Goal: Contribute content

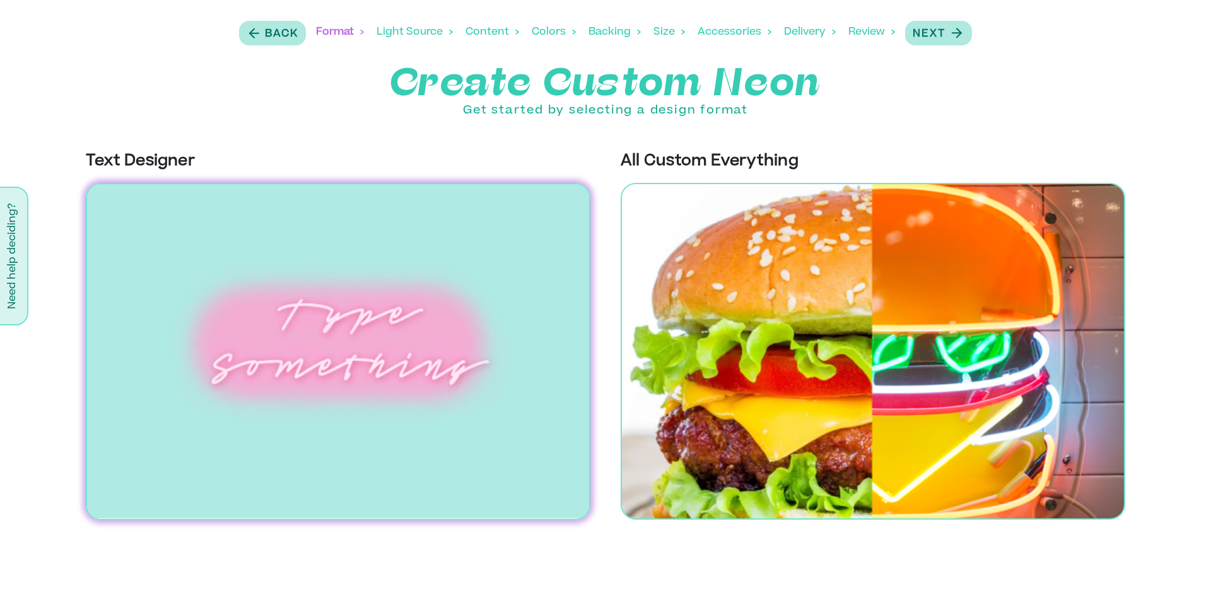
click at [400, 285] on img at bounding box center [338, 351] width 504 height 337
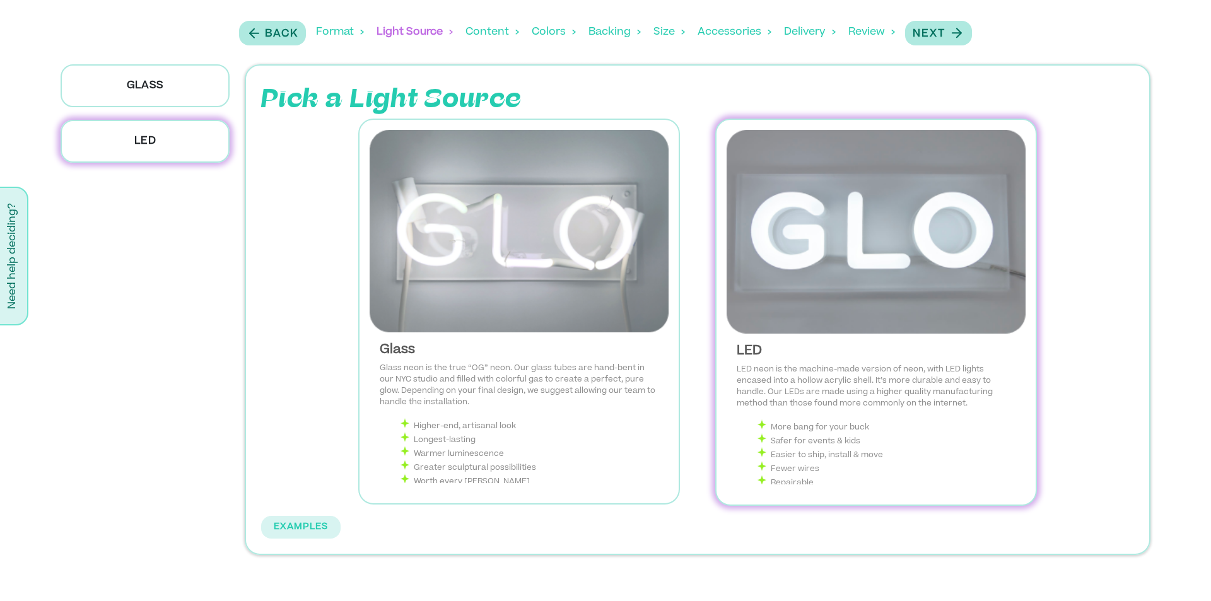
click at [885, 249] on img at bounding box center [875, 232] width 299 height 204
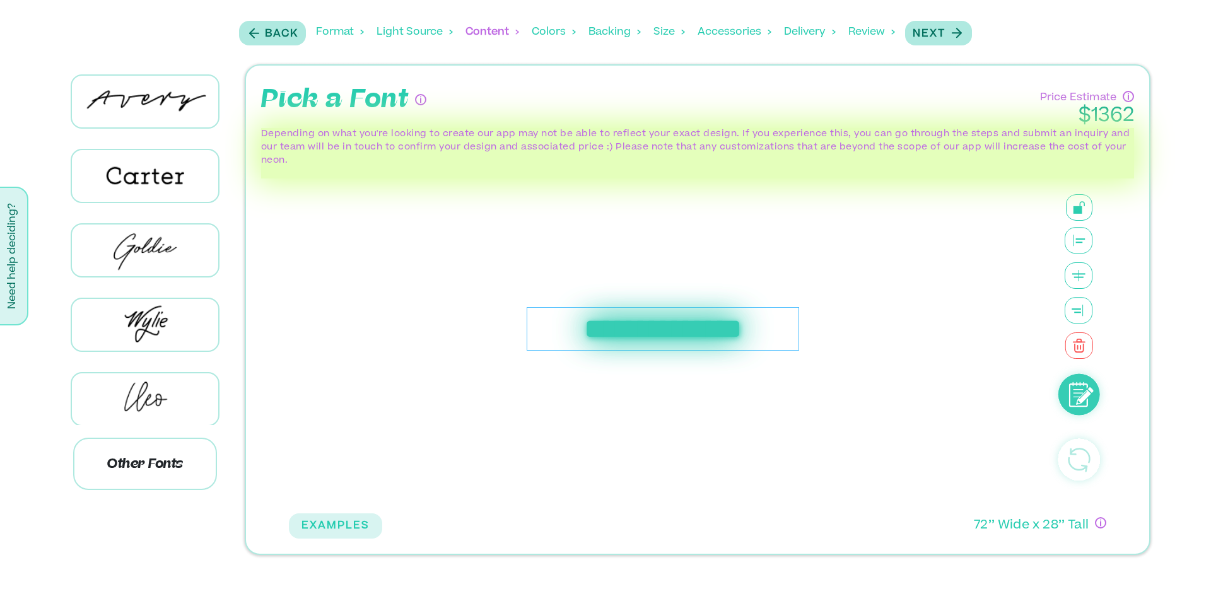
click at [619, 326] on div "**********" at bounding box center [663, 329] width 272 height 44
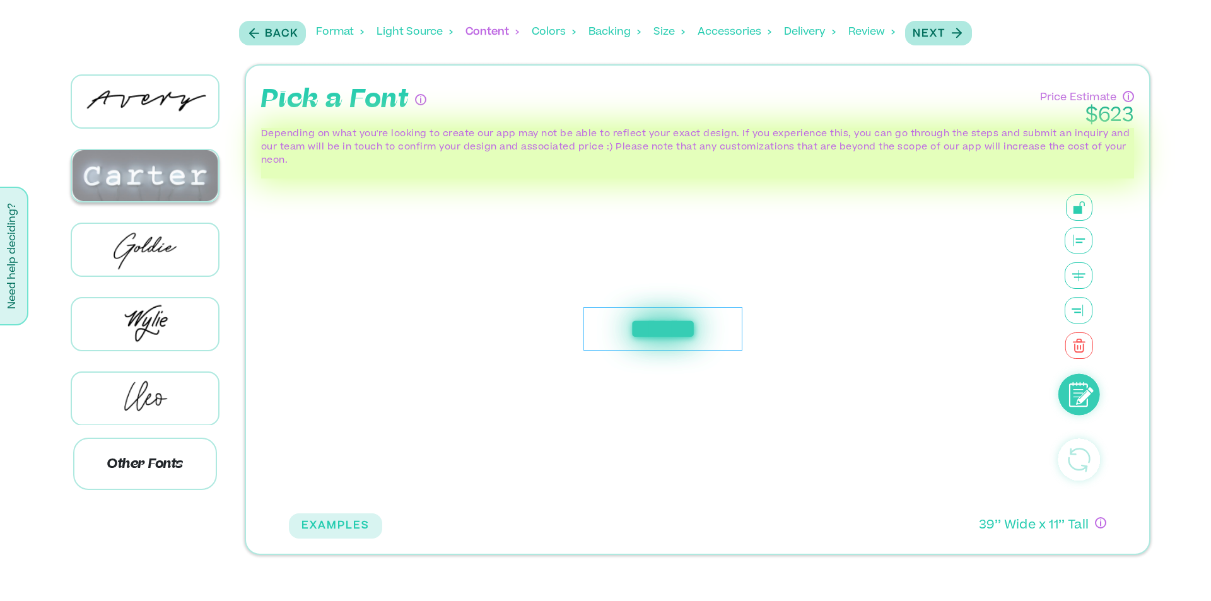
click at [161, 182] on img at bounding box center [145, 175] width 146 height 51
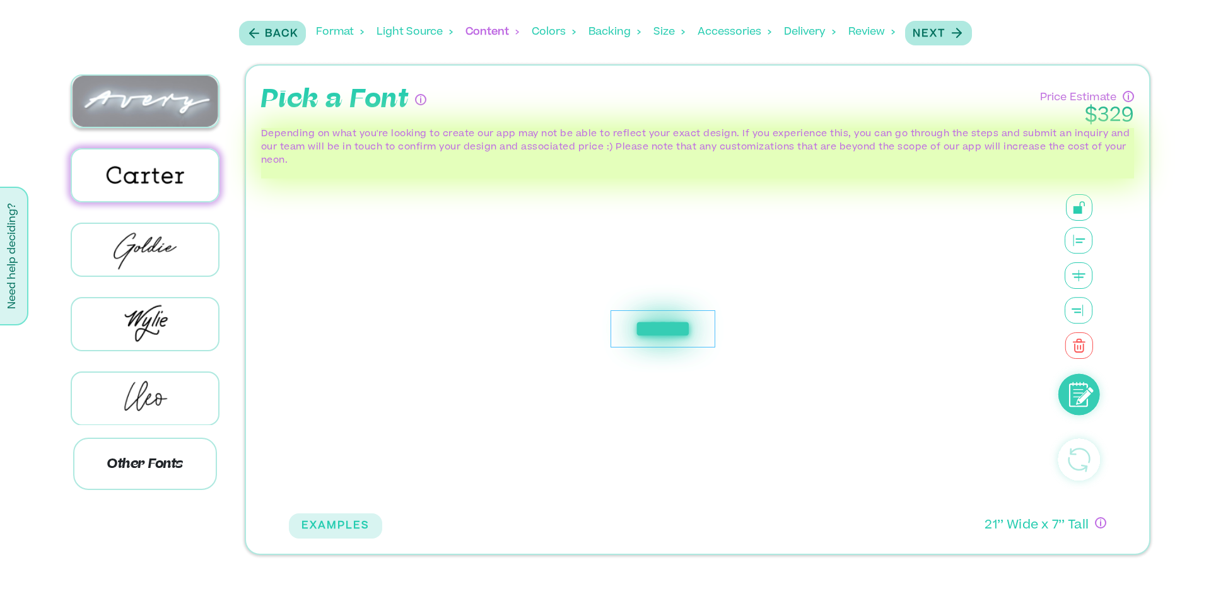
click at [150, 100] on img at bounding box center [145, 101] width 146 height 51
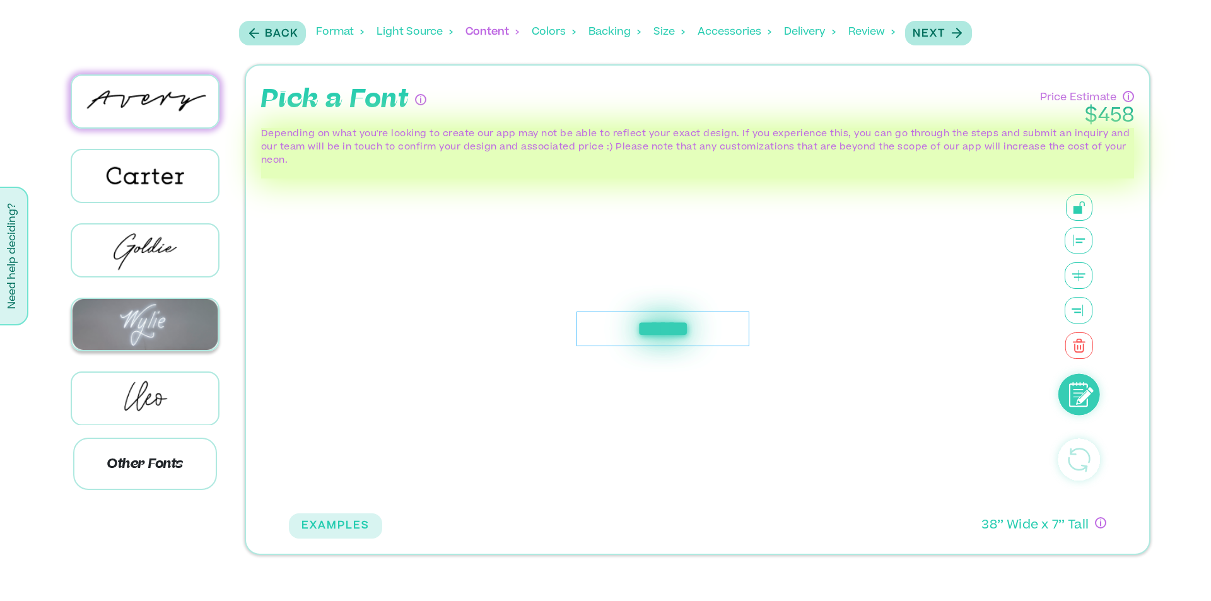
click at [146, 315] on img at bounding box center [145, 324] width 146 height 51
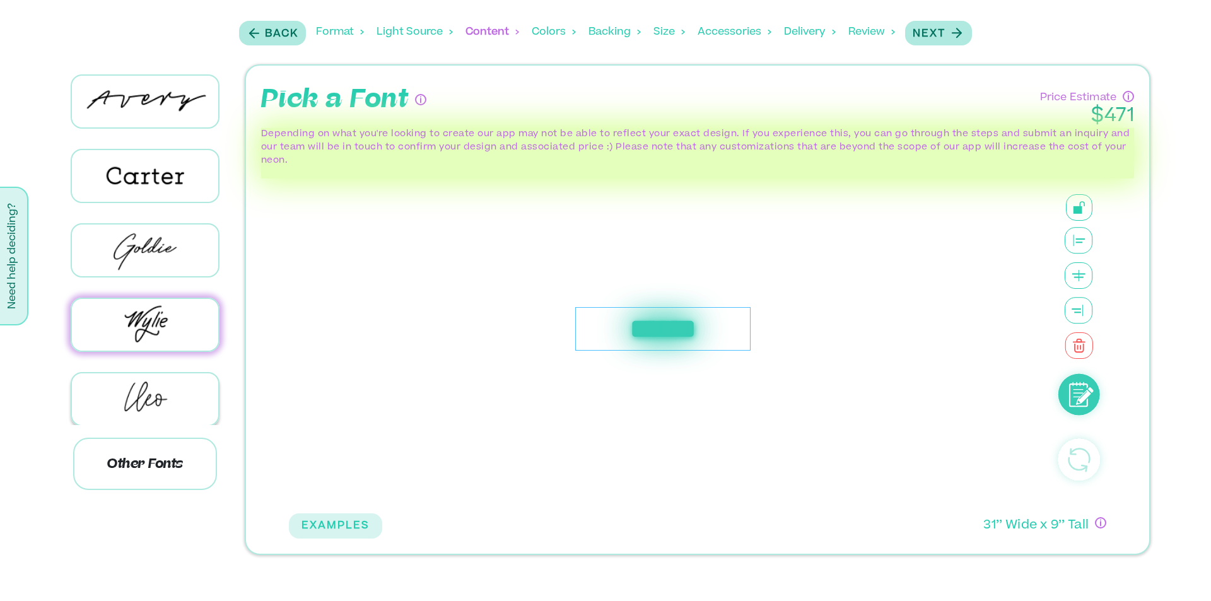
click at [142, 373] on img at bounding box center [145, 399] width 146 height 52
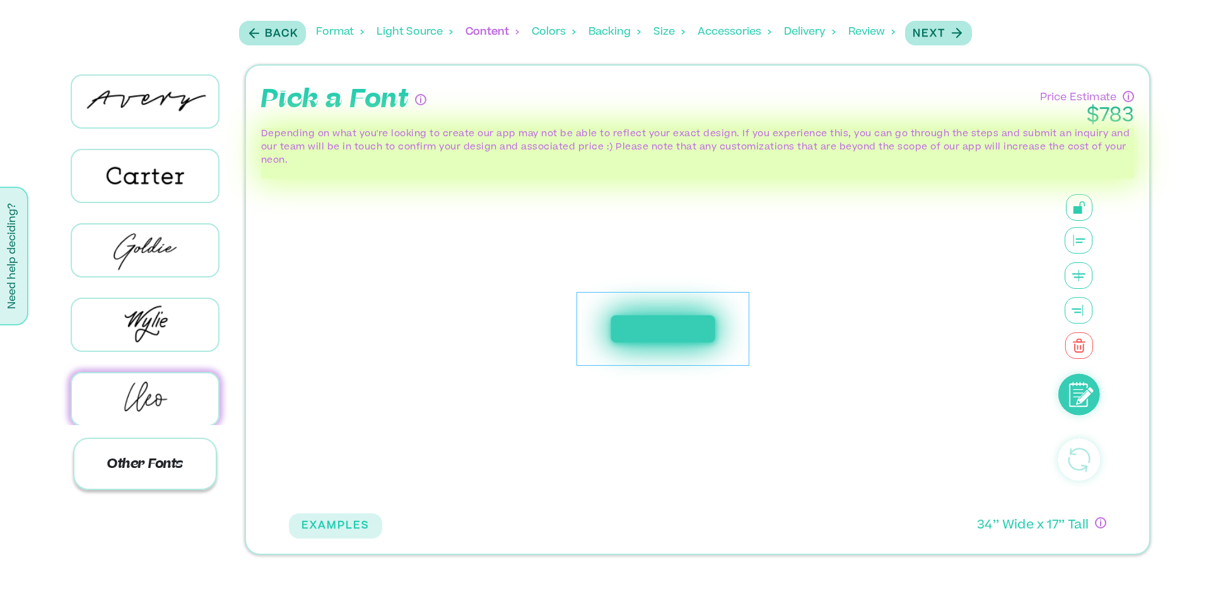
click at [126, 457] on p "Other Fonts" at bounding box center [145, 464] width 144 height 52
click at [124, 460] on p "Other Fonts" at bounding box center [145, 464] width 144 height 52
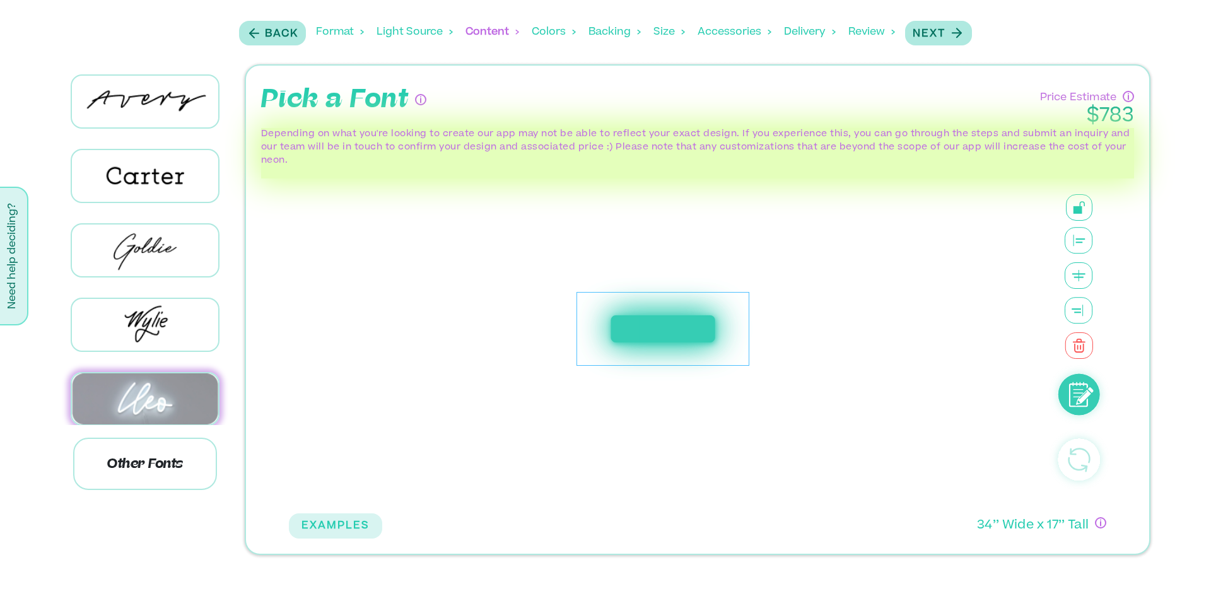
click at [144, 400] on img at bounding box center [145, 398] width 146 height 51
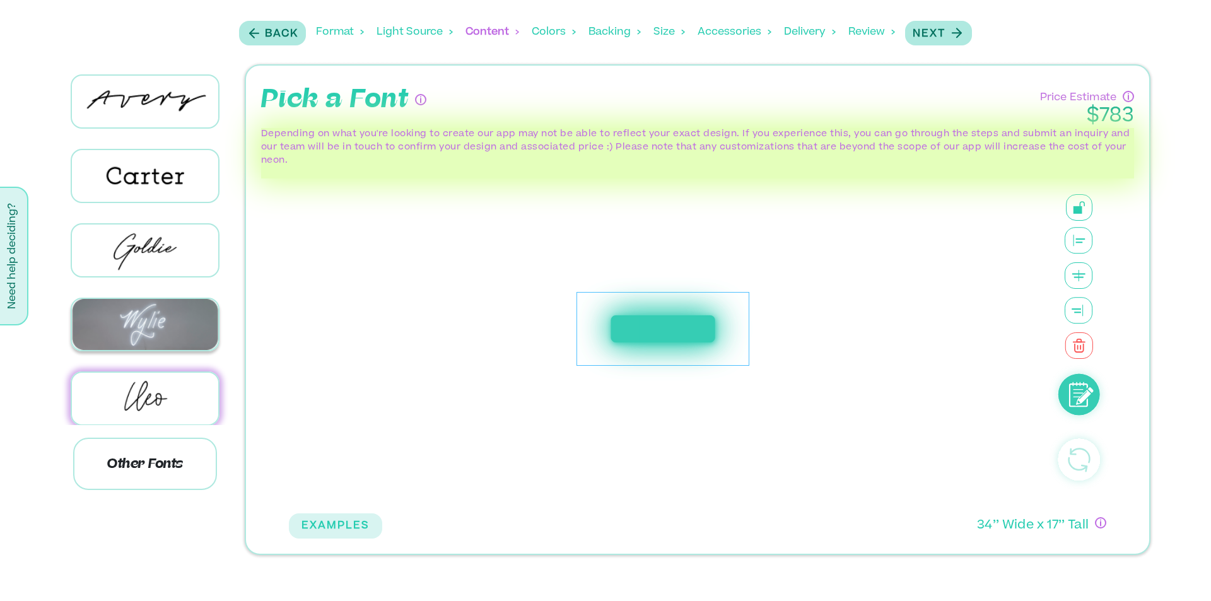
click at [146, 327] on img at bounding box center [145, 324] width 146 height 51
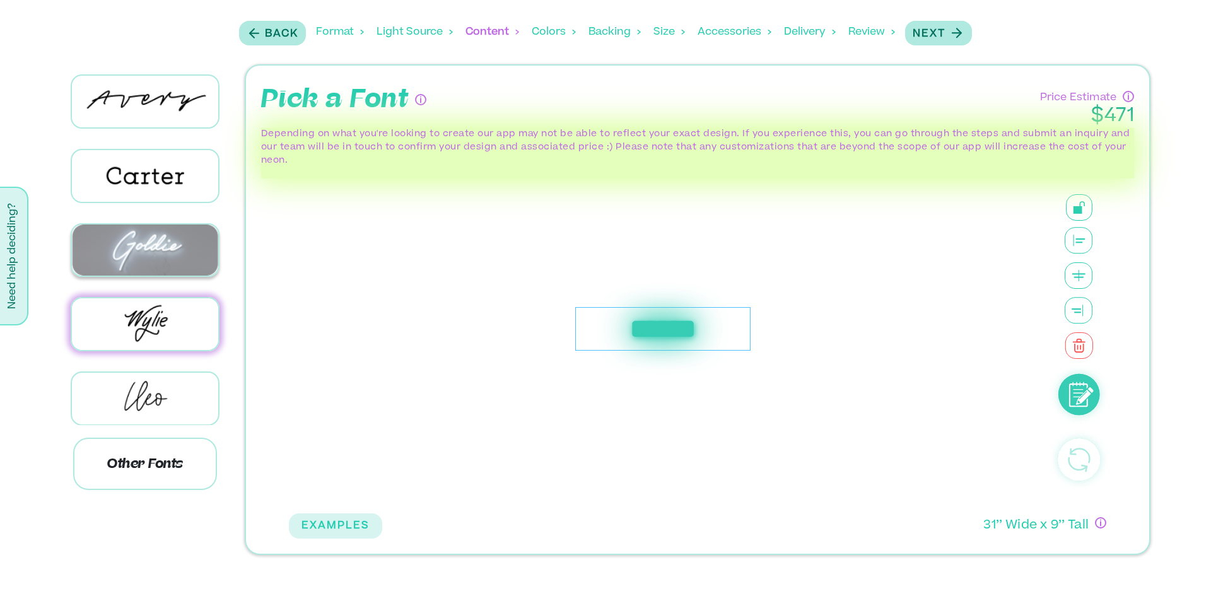
click at [148, 243] on img at bounding box center [145, 249] width 146 height 51
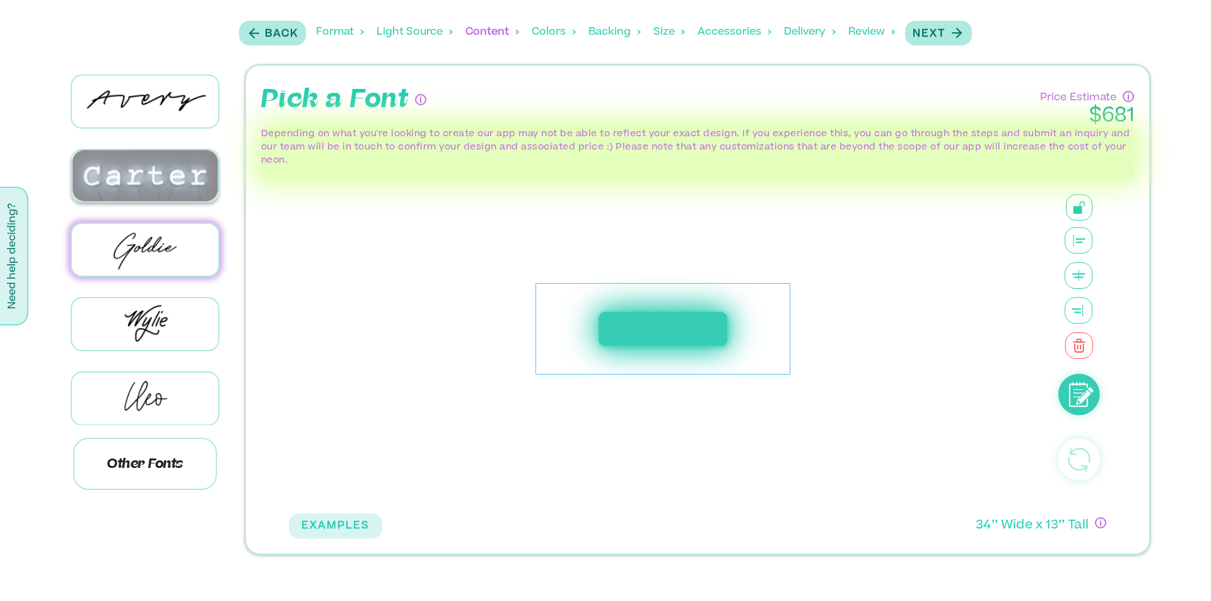
click at [140, 171] on img at bounding box center [145, 175] width 146 height 51
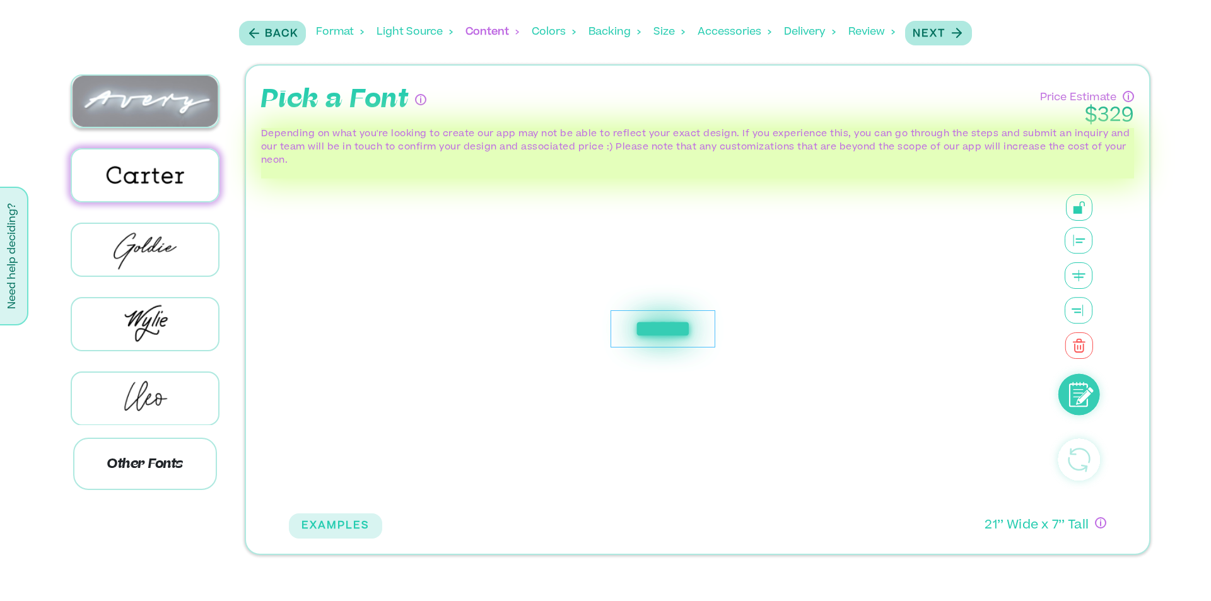
click at [167, 96] on img at bounding box center [145, 101] width 146 height 51
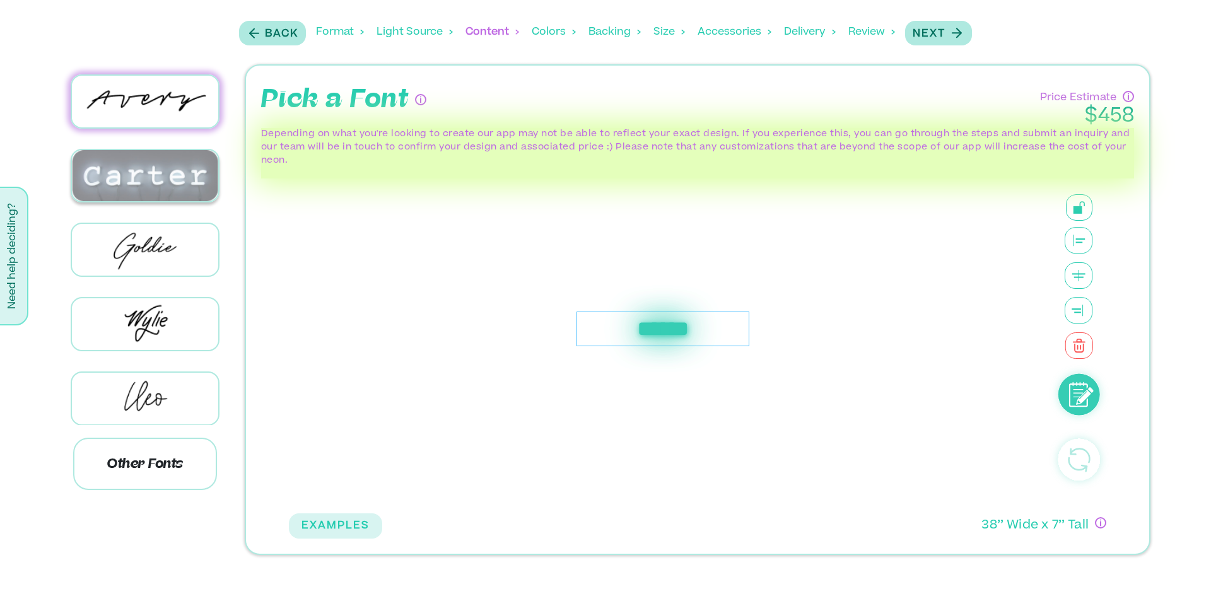
click at [136, 157] on img at bounding box center [145, 175] width 146 height 51
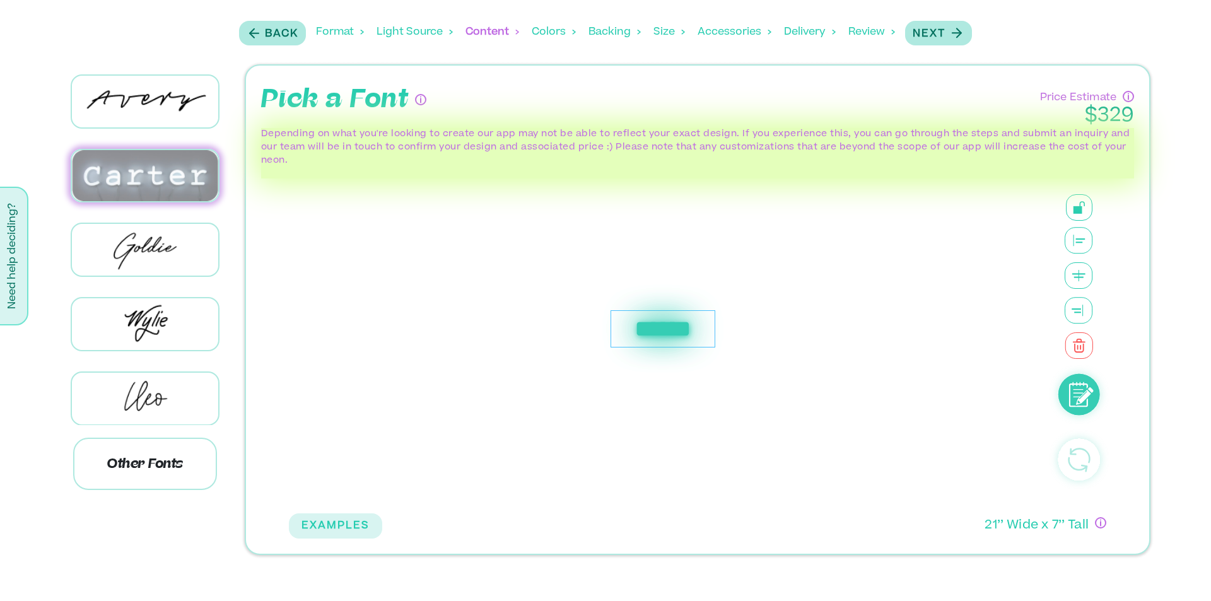
click at [119, 196] on img at bounding box center [145, 175] width 146 height 51
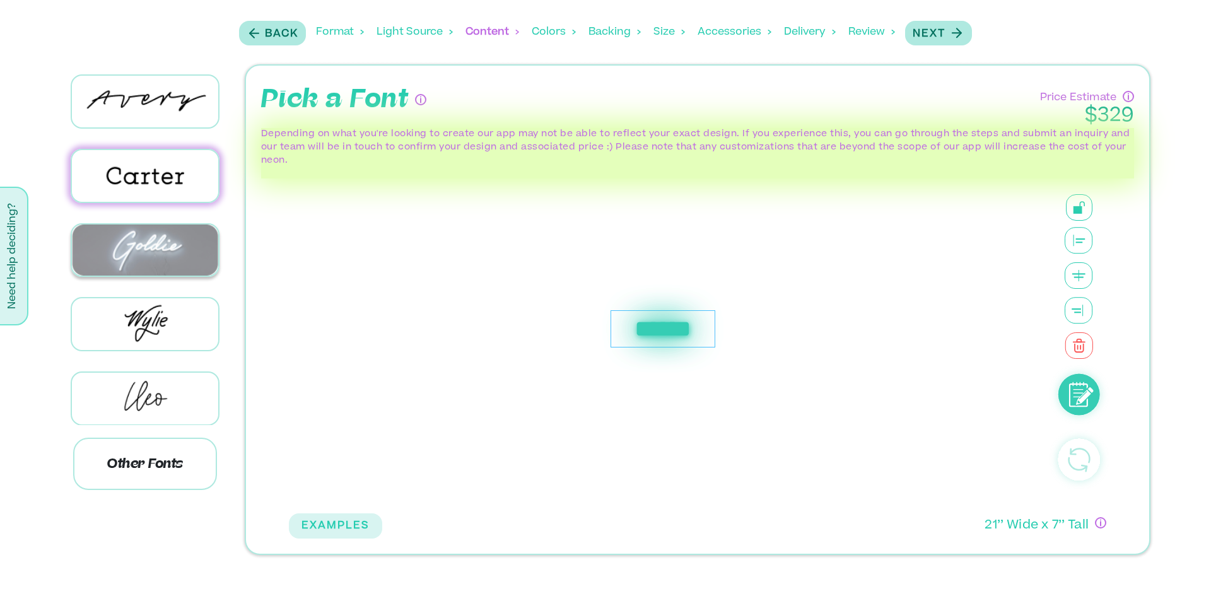
click at [110, 243] on img at bounding box center [145, 249] width 146 height 51
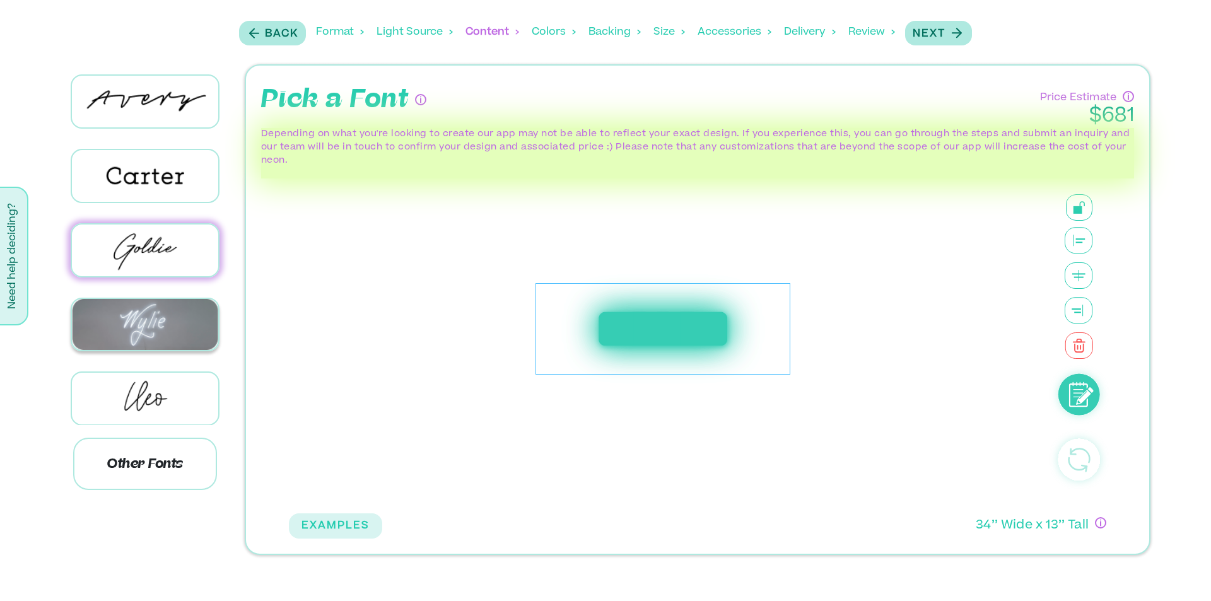
click at [110, 300] on img at bounding box center [145, 324] width 146 height 51
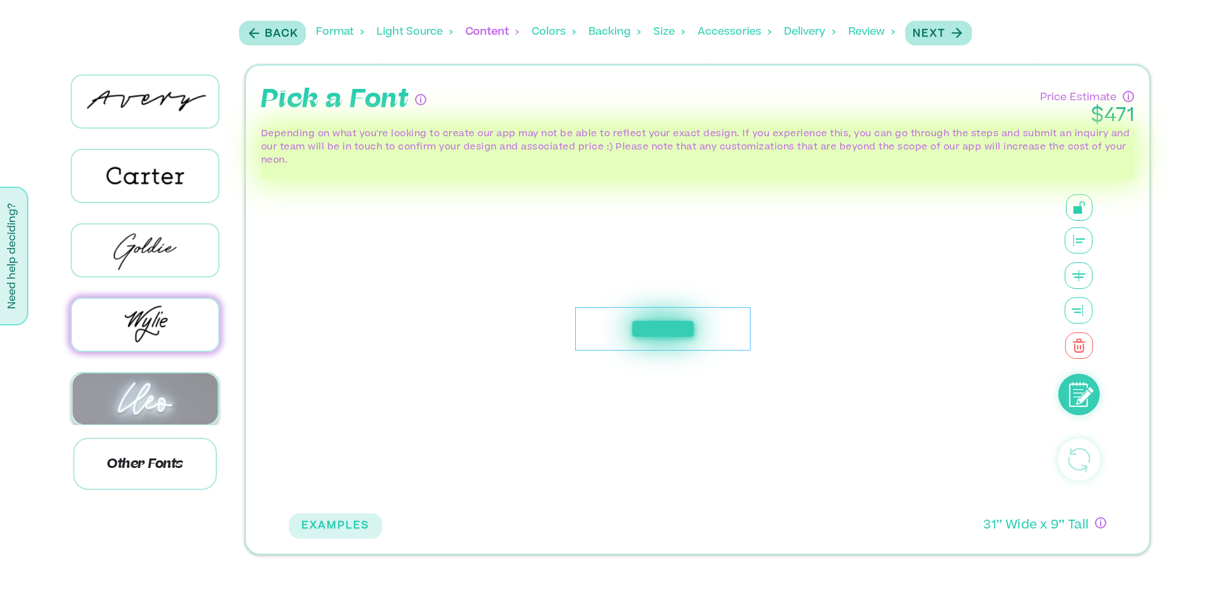
click at [119, 374] on img at bounding box center [145, 398] width 146 height 51
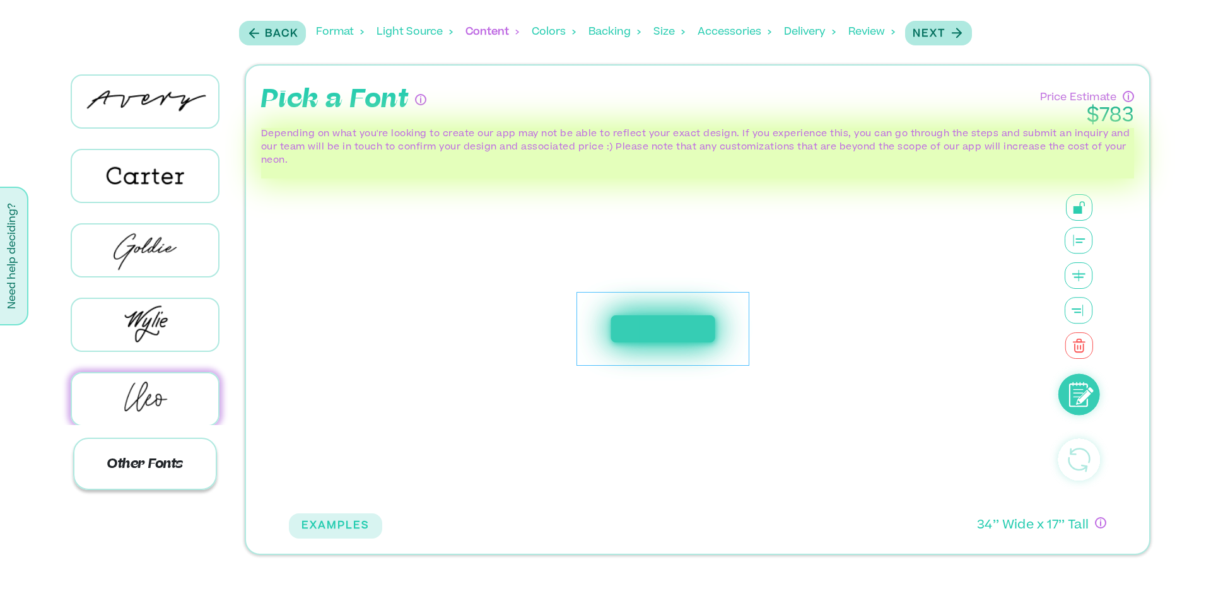
click at [144, 466] on p "Other Fonts" at bounding box center [145, 464] width 144 height 52
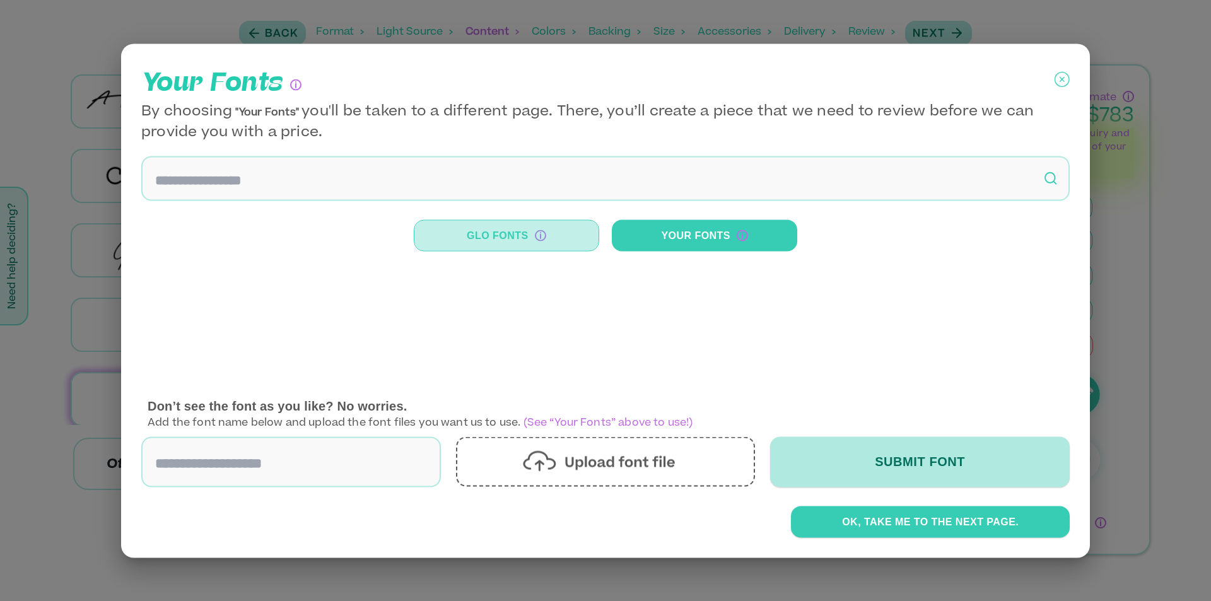
click at [546, 245] on button "Glo Fonts" at bounding box center [506, 235] width 185 height 32
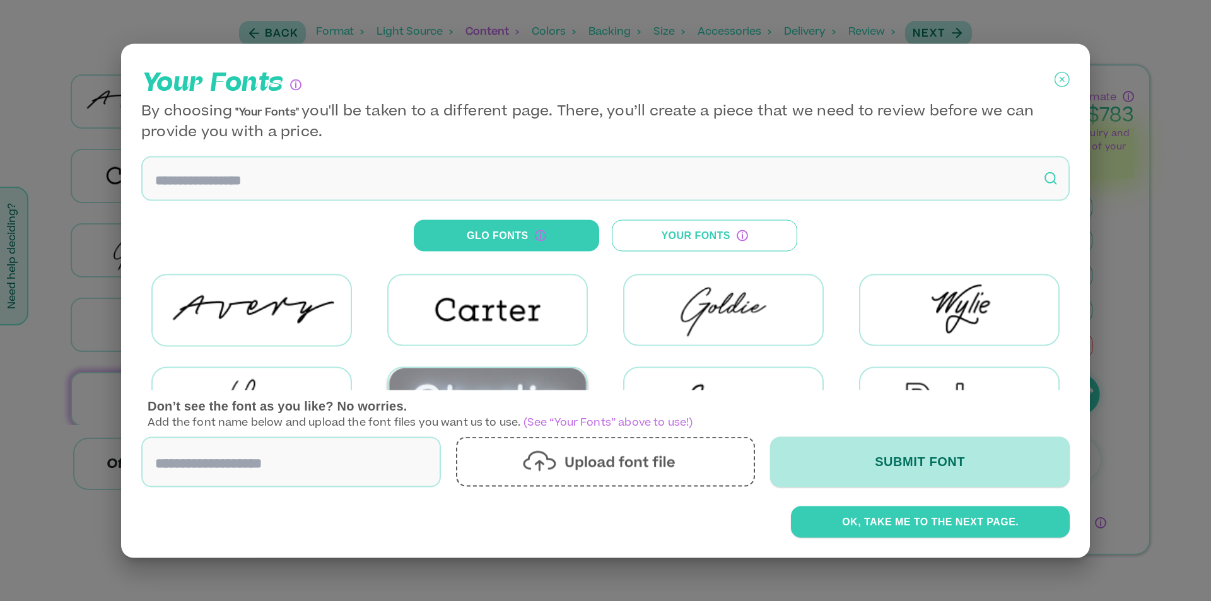
scroll to position [63, 0]
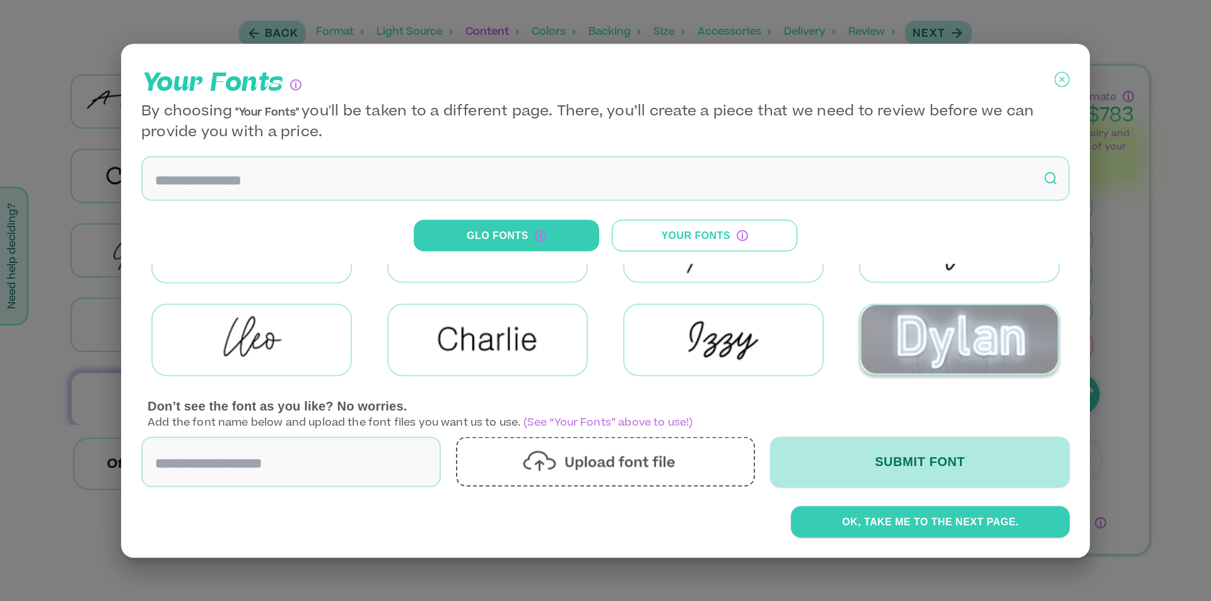
click at [900, 342] on img at bounding box center [959, 339] width 198 height 69
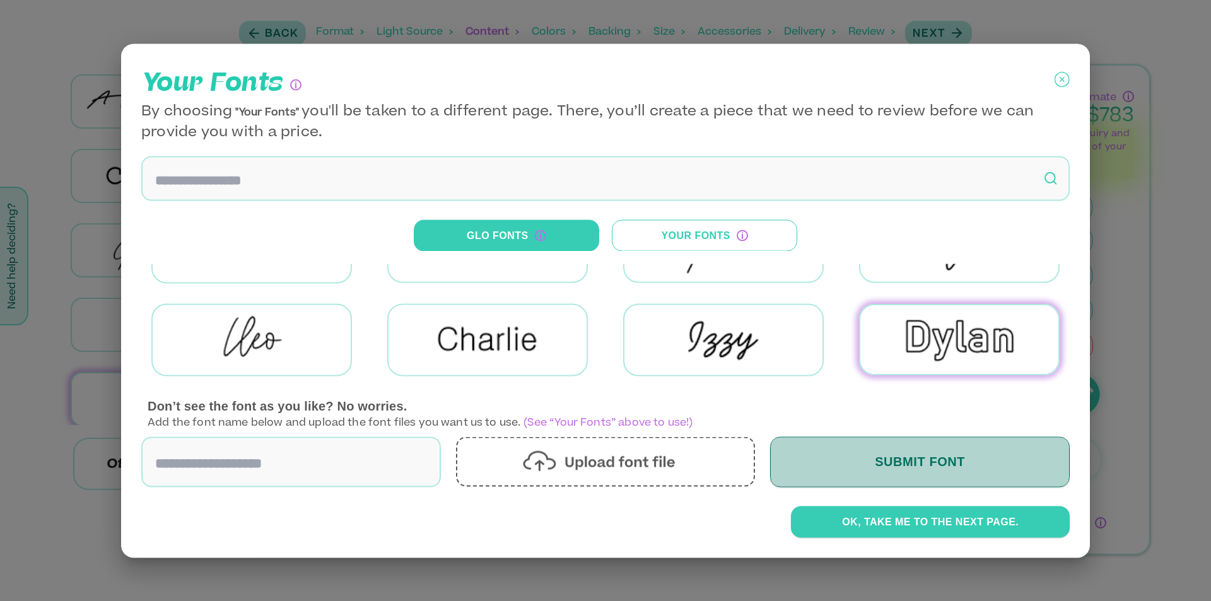
click at [942, 455] on button "Submit Font" at bounding box center [920, 461] width 300 height 50
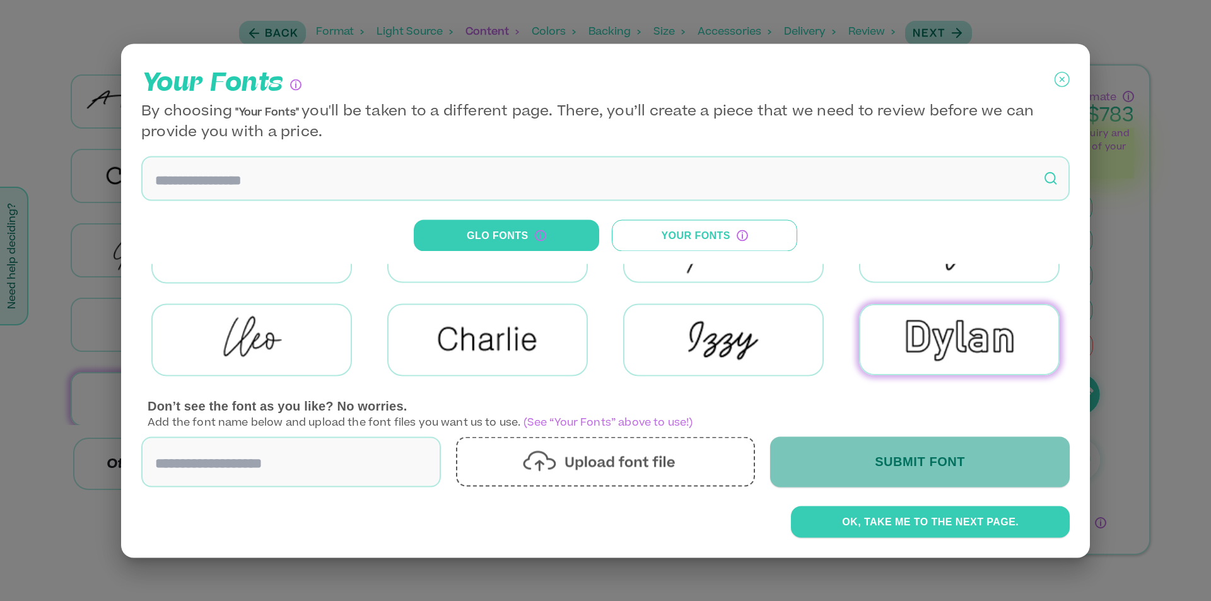
scroll to position [0, 0]
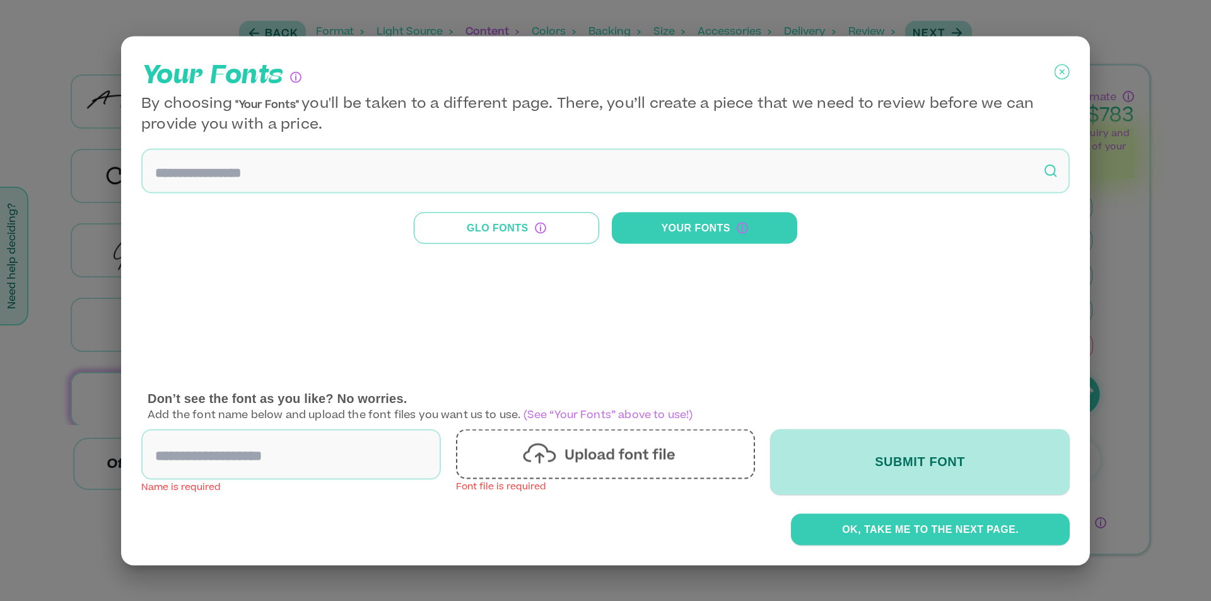
click at [499, 225] on button "Glo Fonts" at bounding box center [506, 228] width 185 height 32
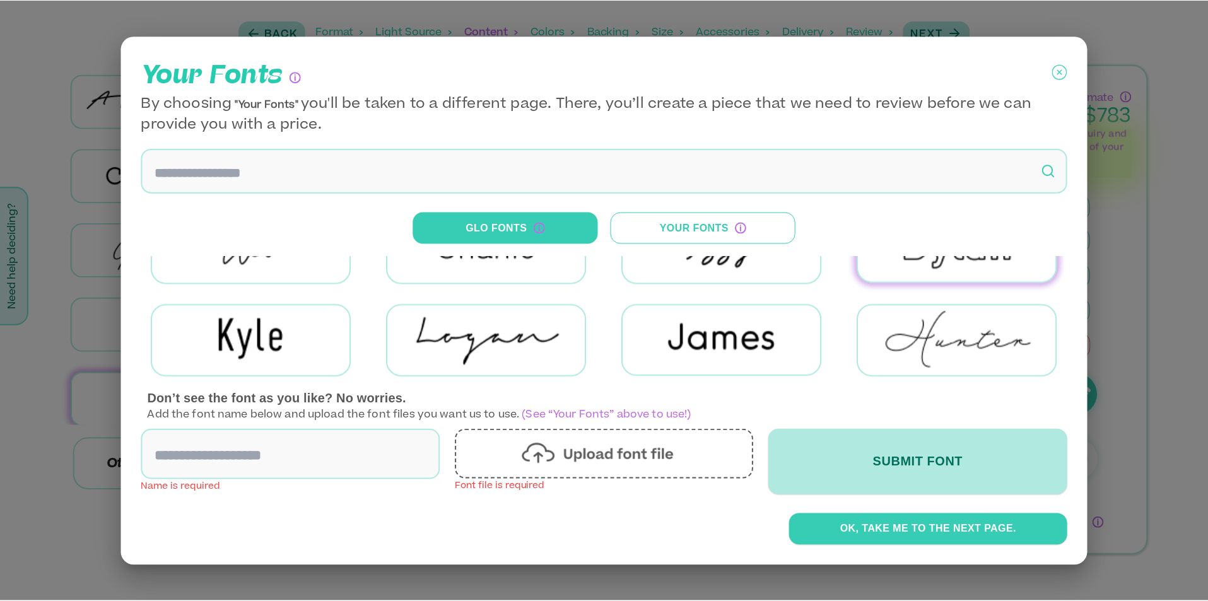
scroll to position [84, 0]
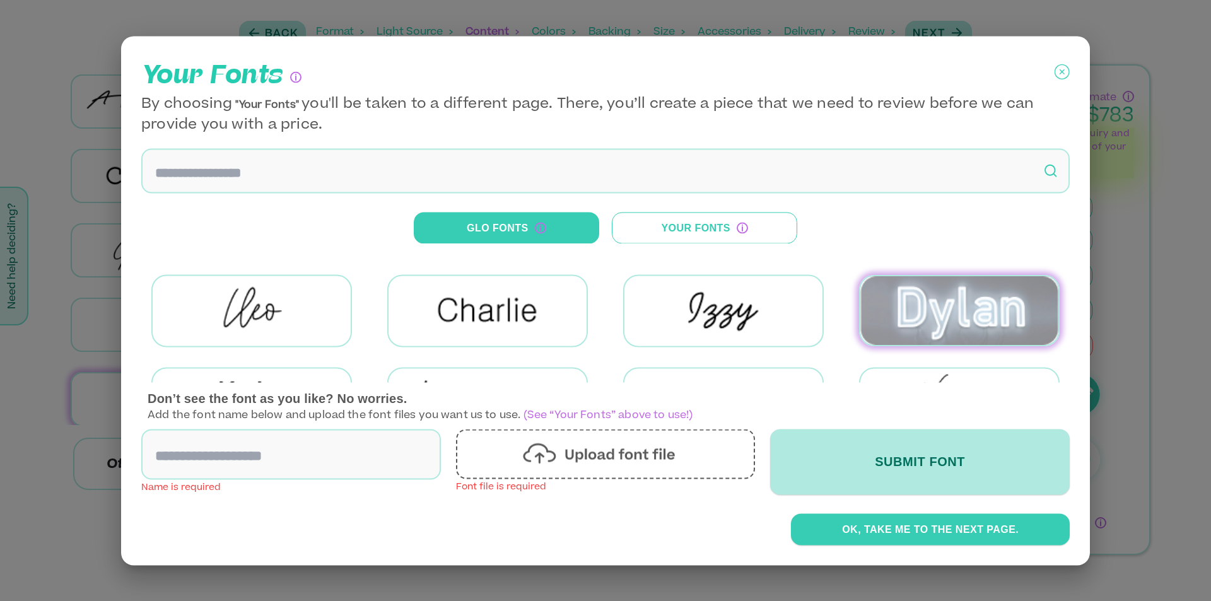
click at [928, 303] on img at bounding box center [959, 310] width 198 height 69
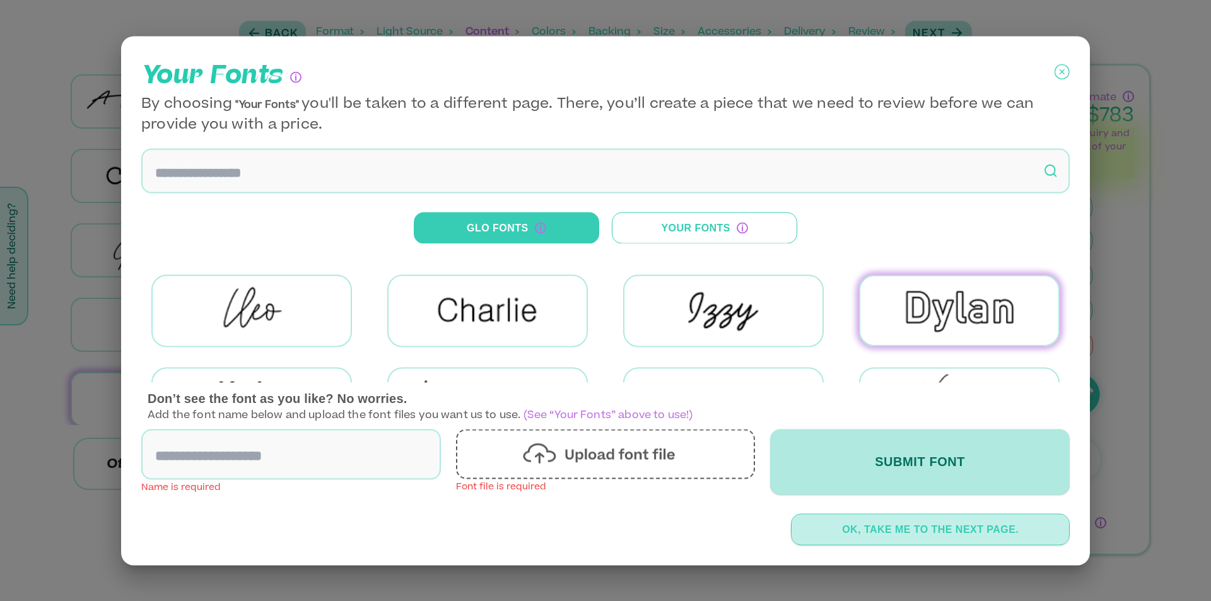
click at [903, 527] on button "OK, TAKE ME TO THE NEXT PAGE." at bounding box center [930, 529] width 279 height 32
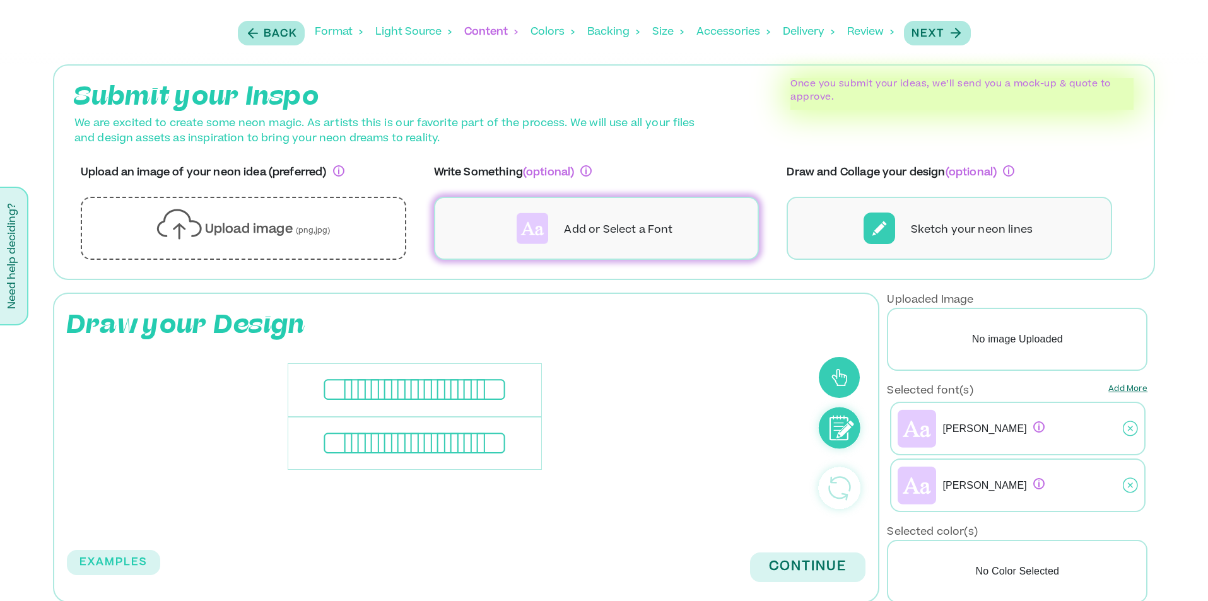
click at [399, 384] on div "**********" at bounding box center [415, 390] width 254 height 54
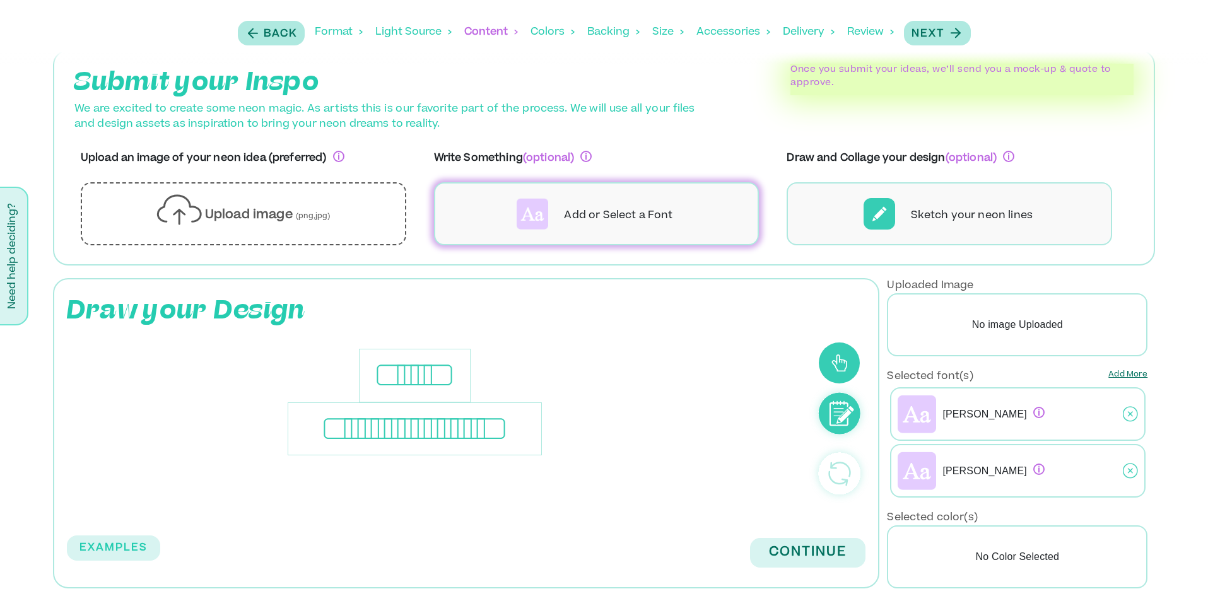
click at [1044, 547] on p "No Color Selected" at bounding box center [1017, 556] width 260 height 63
click at [786, 549] on button "Continue" at bounding box center [807, 553] width 115 height 30
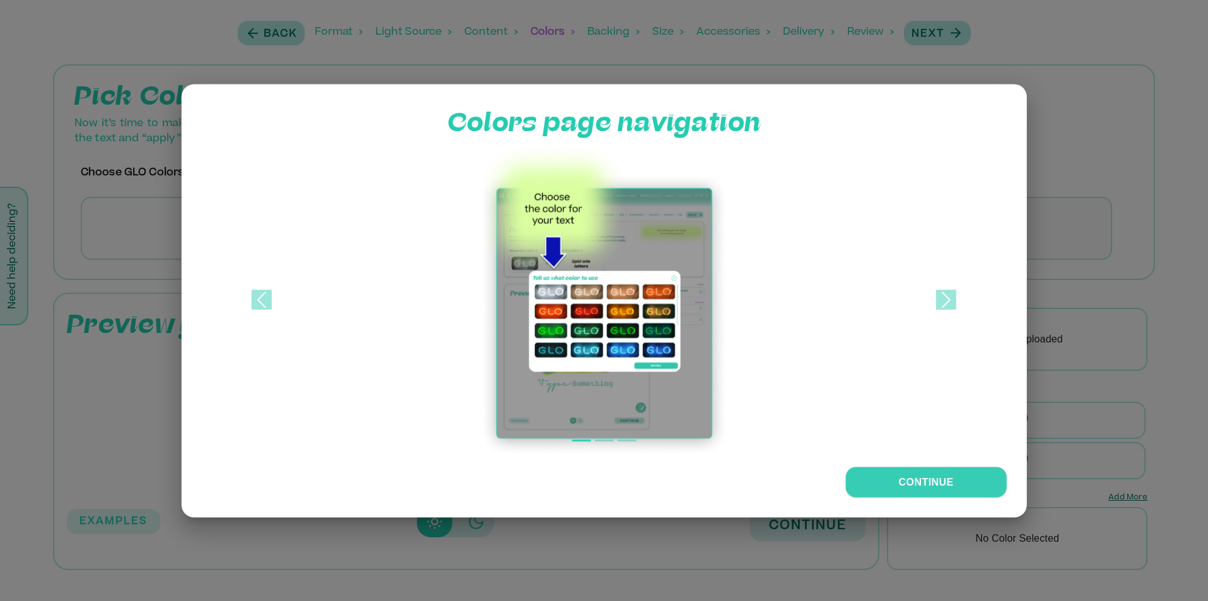
scroll to position [0, 0]
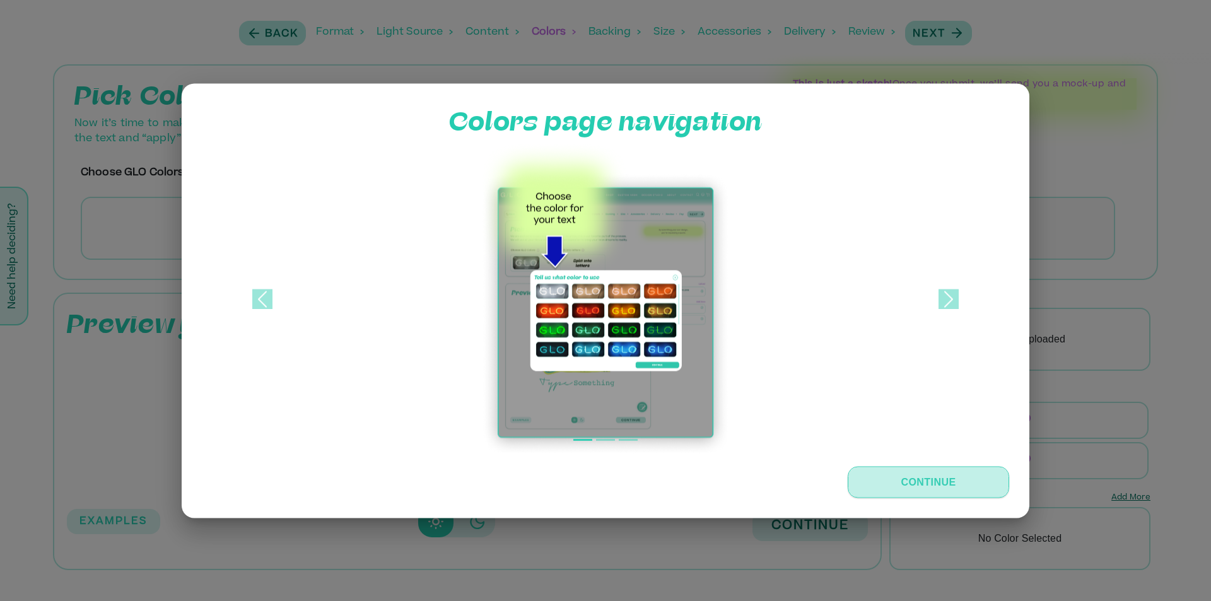
click at [927, 479] on button "Continue" at bounding box center [927, 482] width 161 height 32
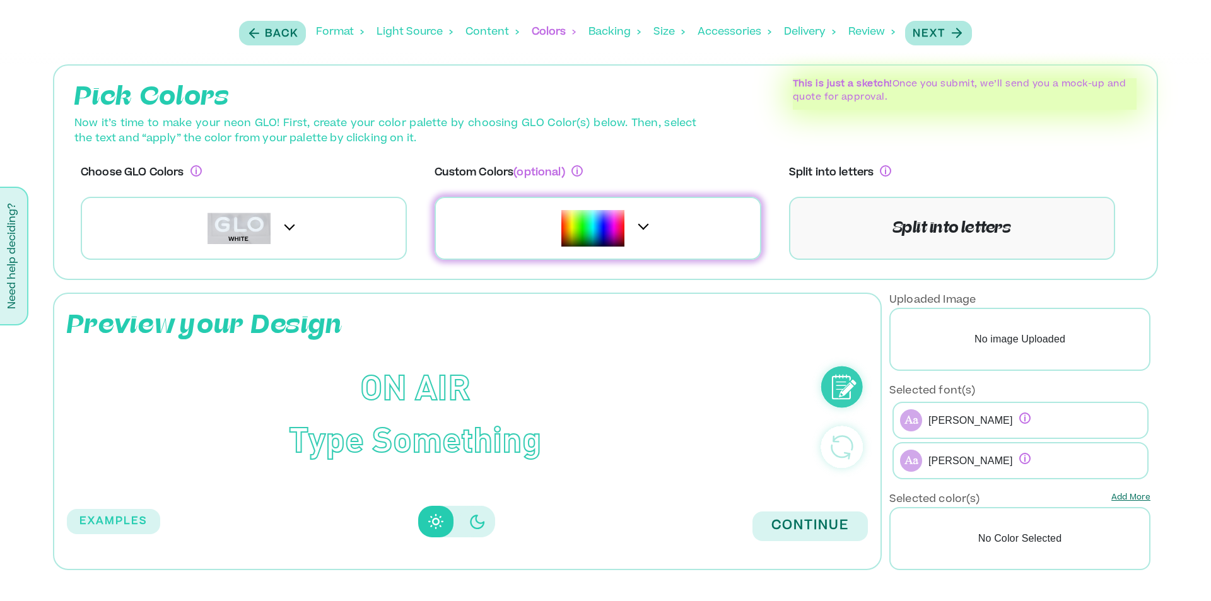
click at [579, 202] on div at bounding box center [597, 228] width 326 height 63
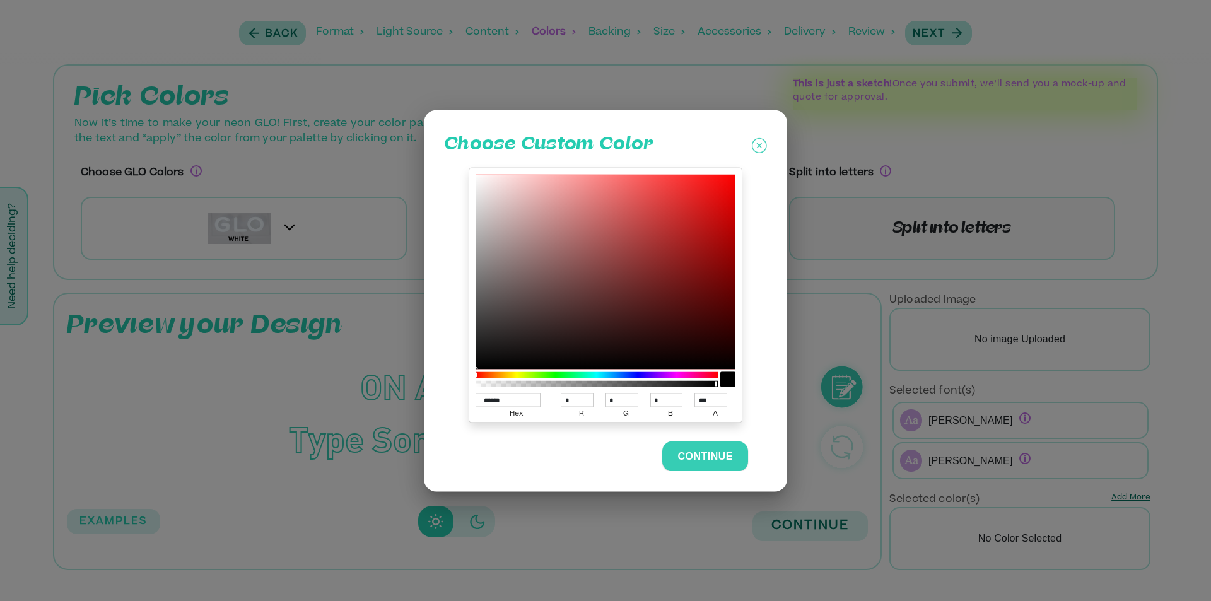
click at [513, 372] on div at bounding box center [596, 374] width 242 height 6
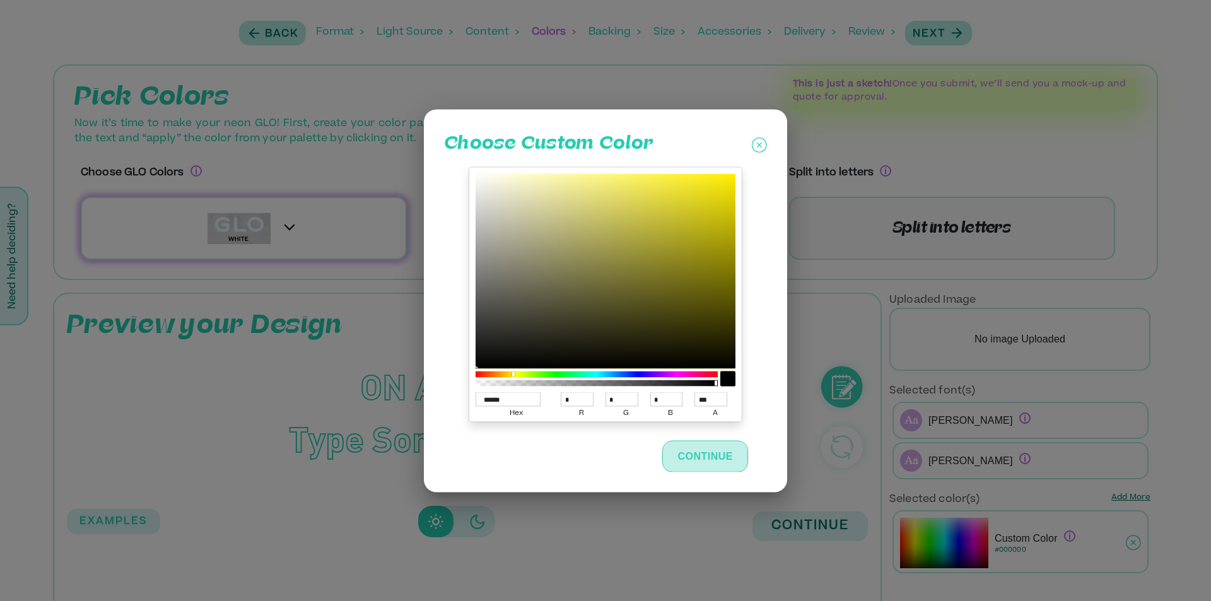
click at [713, 451] on button "Continue" at bounding box center [705, 456] width 86 height 32
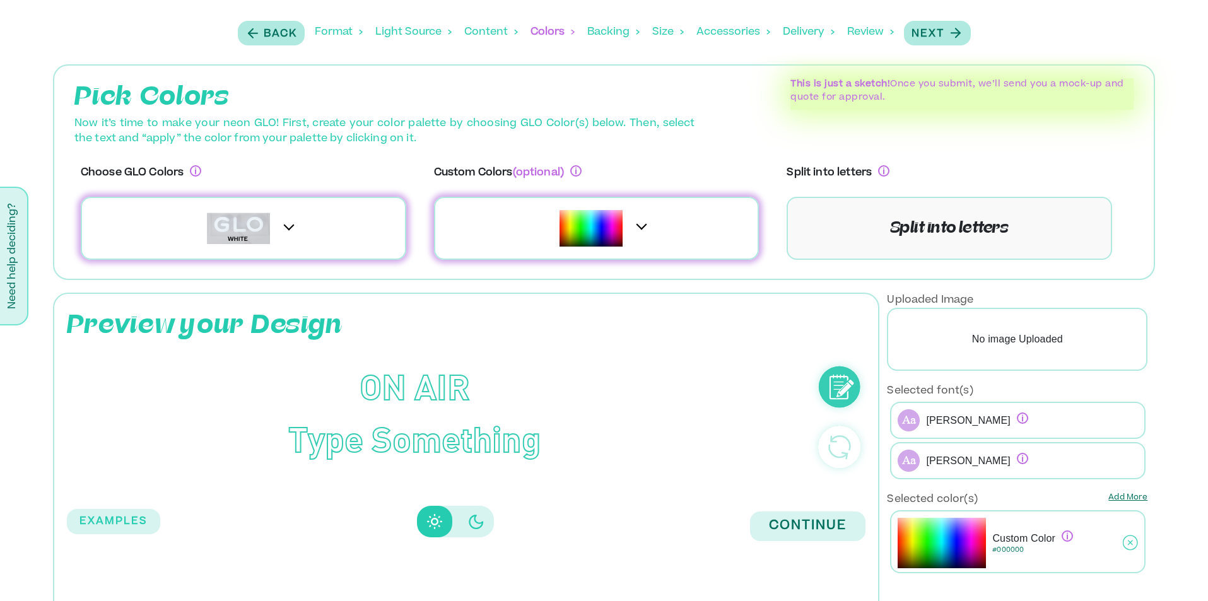
click at [605, 238] on img at bounding box center [590, 228] width 63 height 36
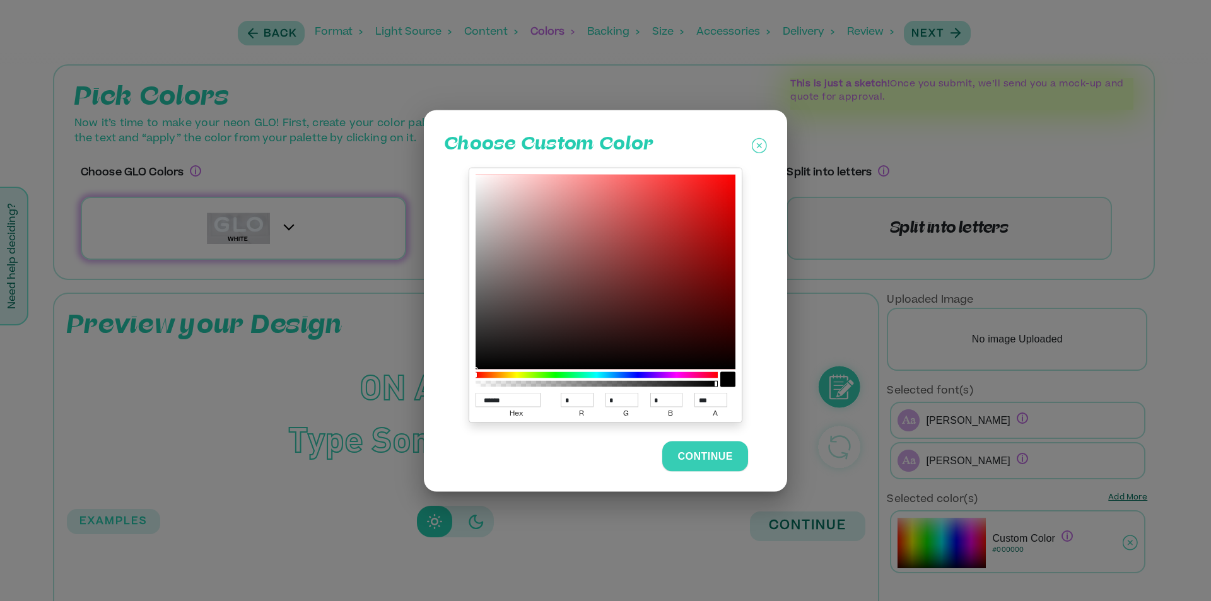
drag, startPoint x: 516, startPoint y: 372, endPoint x: 537, endPoint y: 375, distance: 21.0
click at [537, 375] on div at bounding box center [596, 379] width 242 height 20
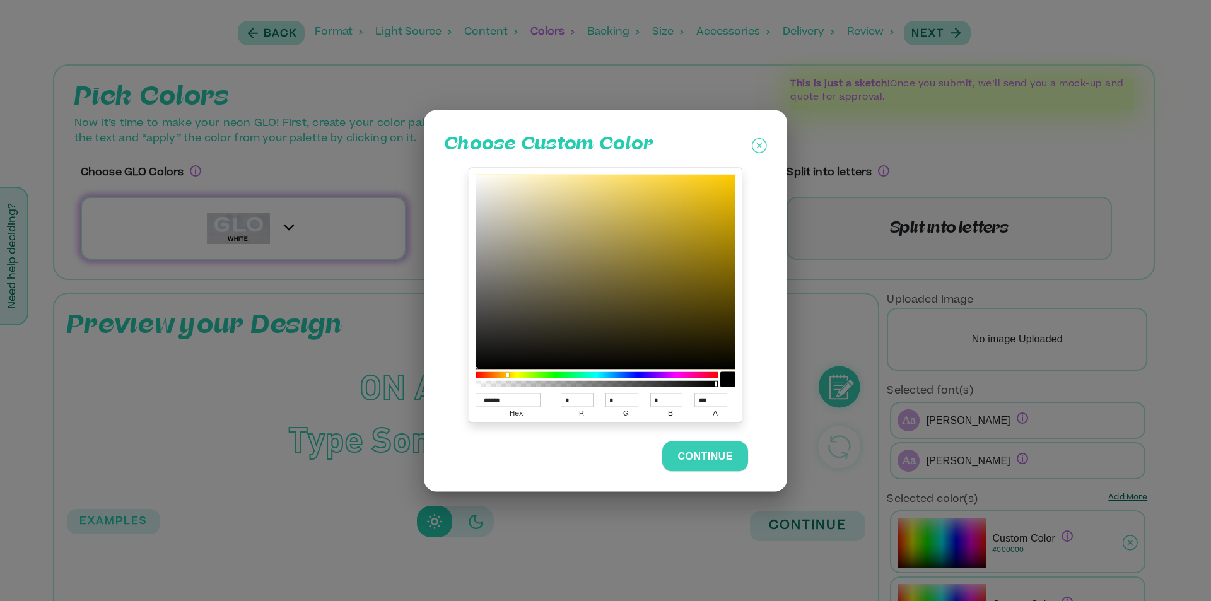
drag, startPoint x: 478, startPoint y: 373, endPoint x: 508, endPoint y: 378, distance: 30.2
click at [508, 378] on div at bounding box center [596, 379] width 242 height 20
click at [615, 177] on div at bounding box center [605, 271] width 260 height 195
click at [624, 188] on div at bounding box center [605, 271] width 260 height 195
click at [673, 194] on div at bounding box center [605, 271] width 260 height 195
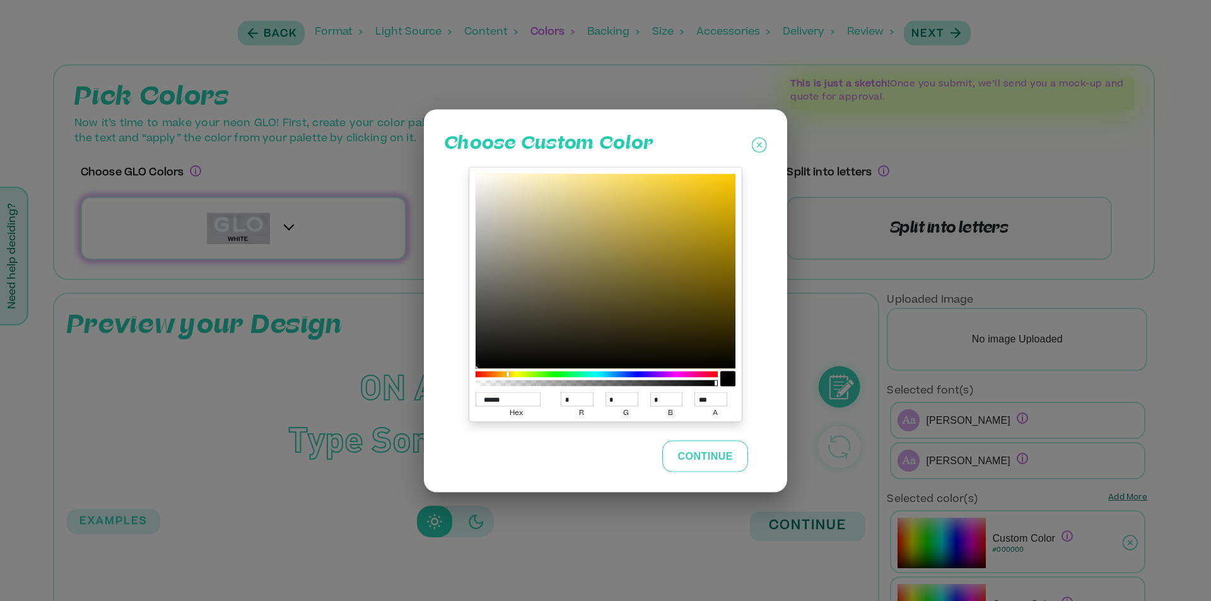
click at [680, 464] on button "Continue" at bounding box center [705, 456] width 86 height 32
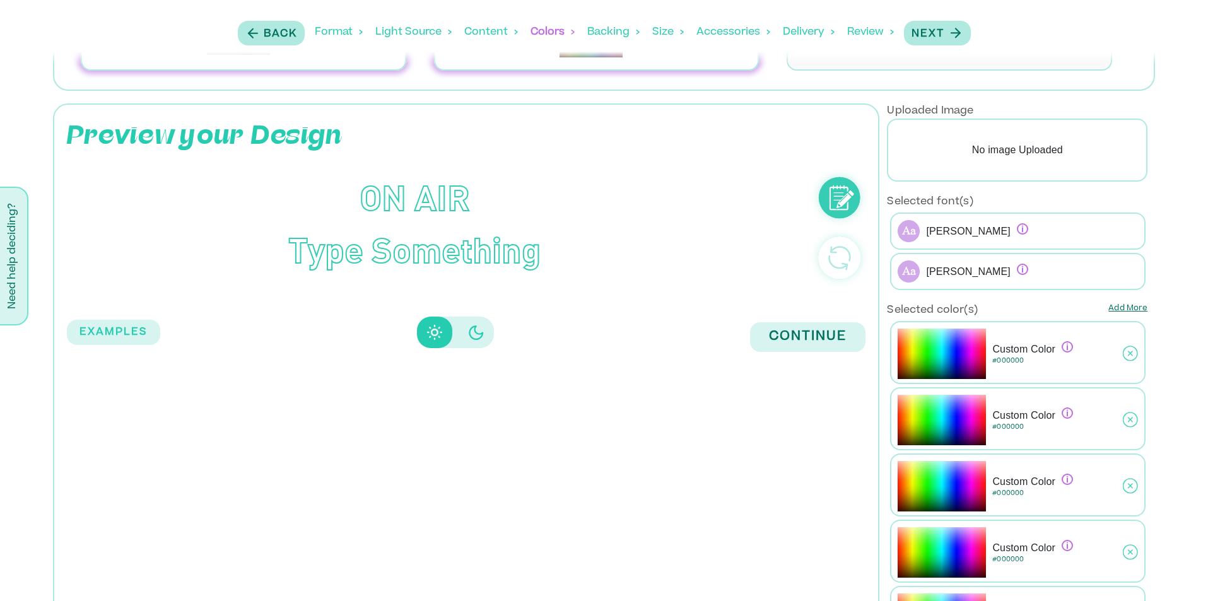
scroll to position [252, 0]
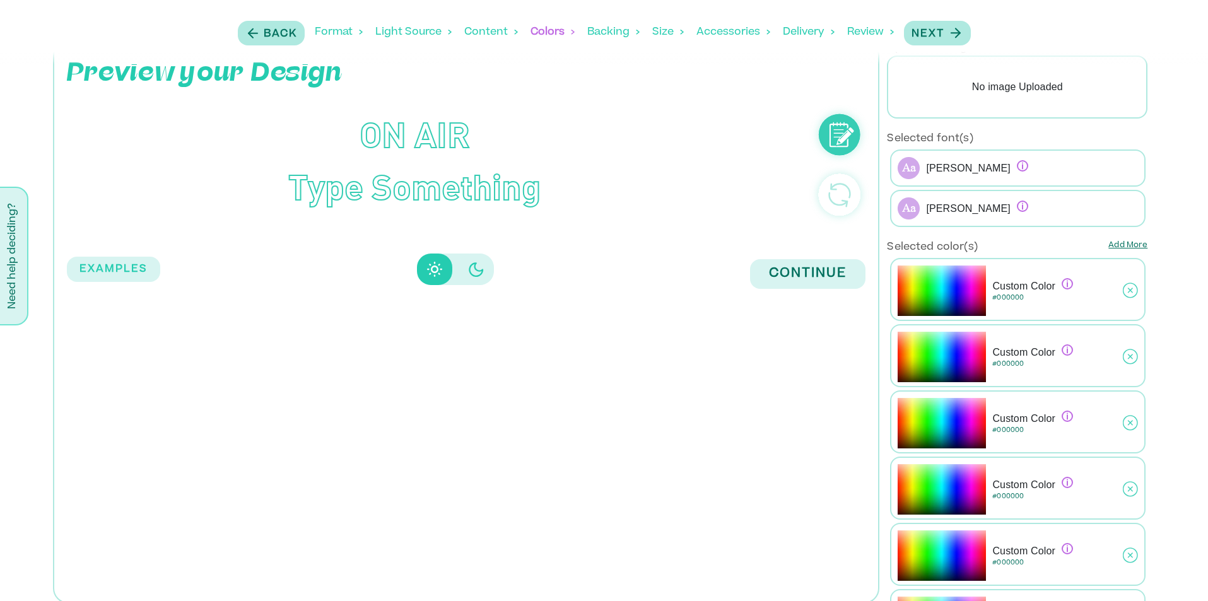
click at [1126, 293] on icon at bounding box center [1129, 291] width 15 height 32
click at [1127, 289] on icon at bounding box center [1129, 290] width 5 height 5
click at [1127, 289] on icon at bounding box center [1129, 291] width 15 height 32
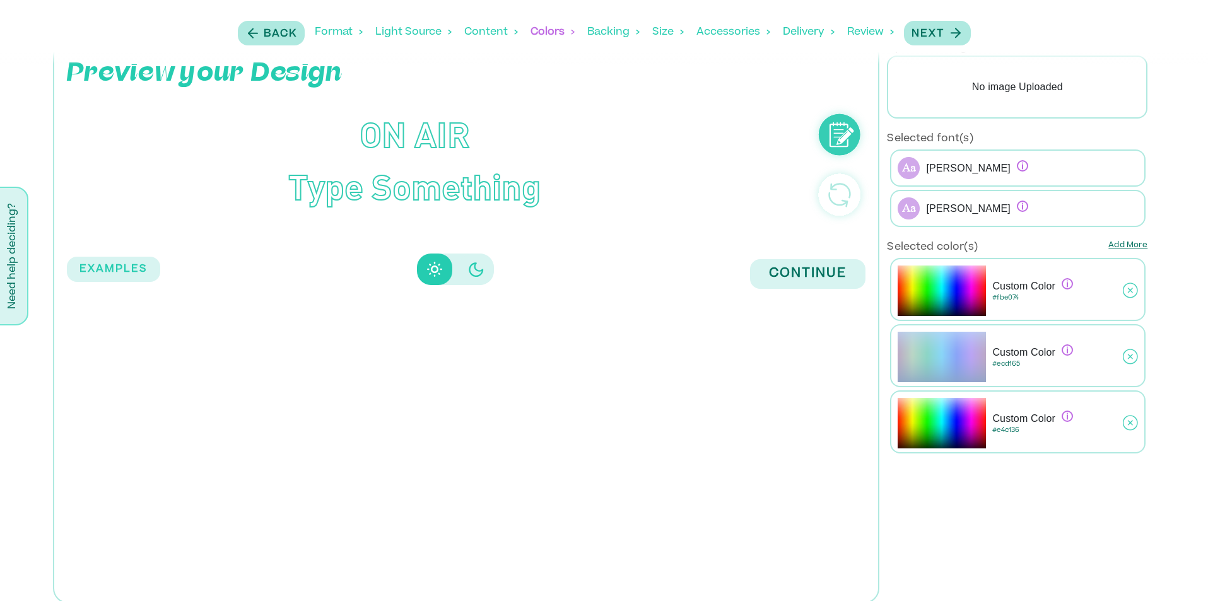
click at [1127, 289] on icon at bounding box center [1129, 291] width 15 height 32
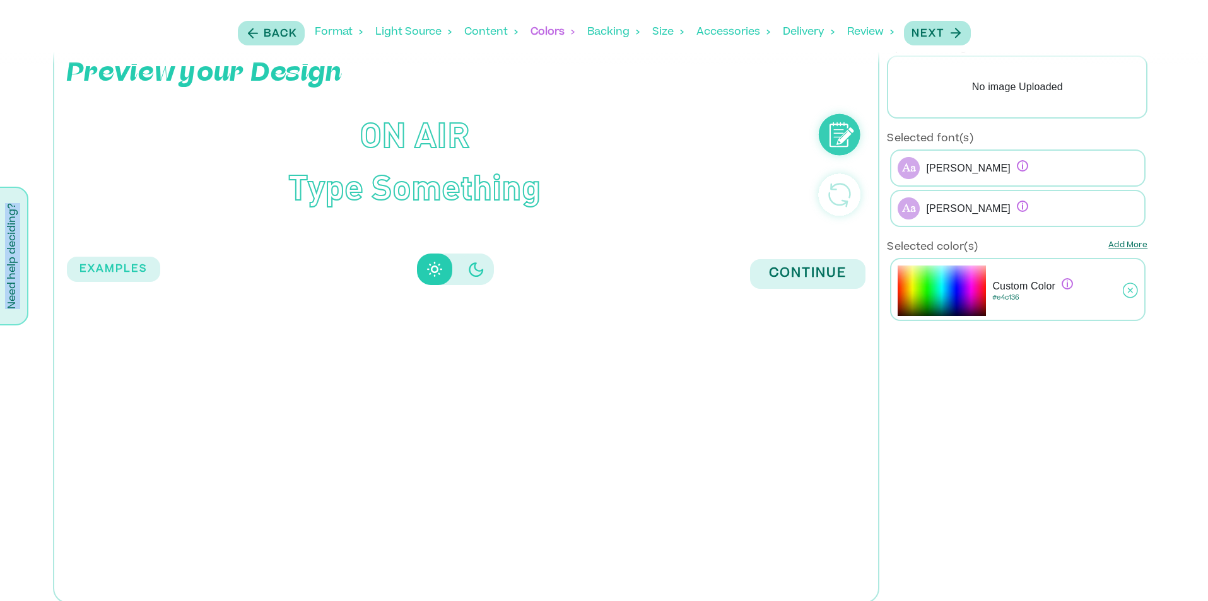
click at [1127, 289] on icon at bounding box center [1129, 291] width 15 height 32
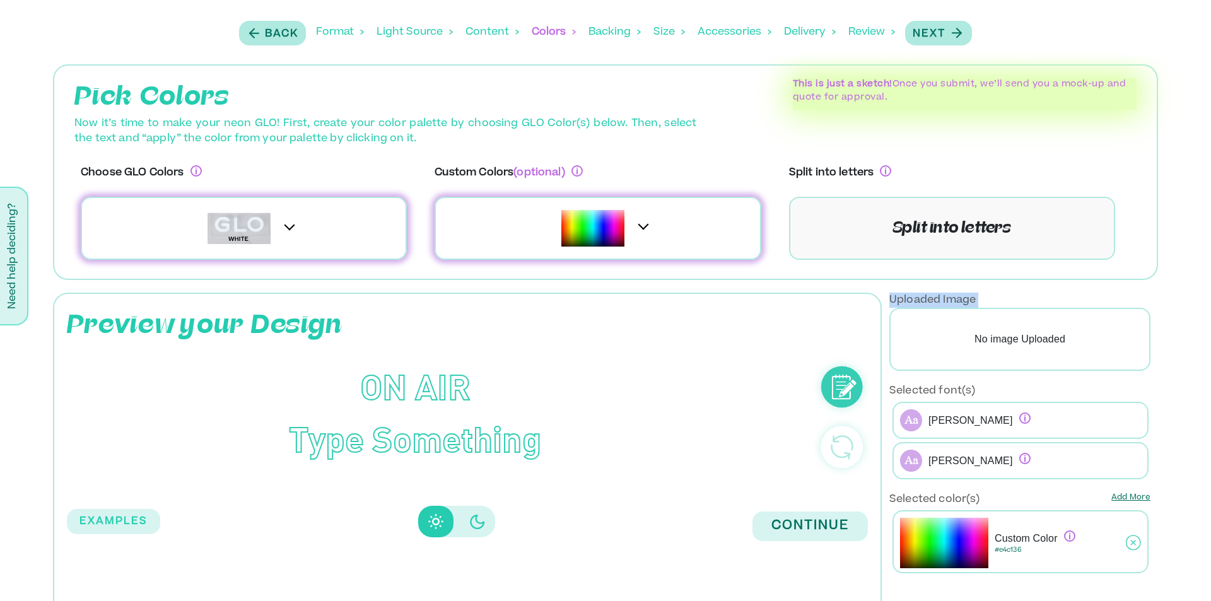
click at [1127, 289] on div "Pick Colors This is just a sketch! Once you submit, we’ll send you a mock-up an…" at bounding box center [606, 459] width 1090 height 791
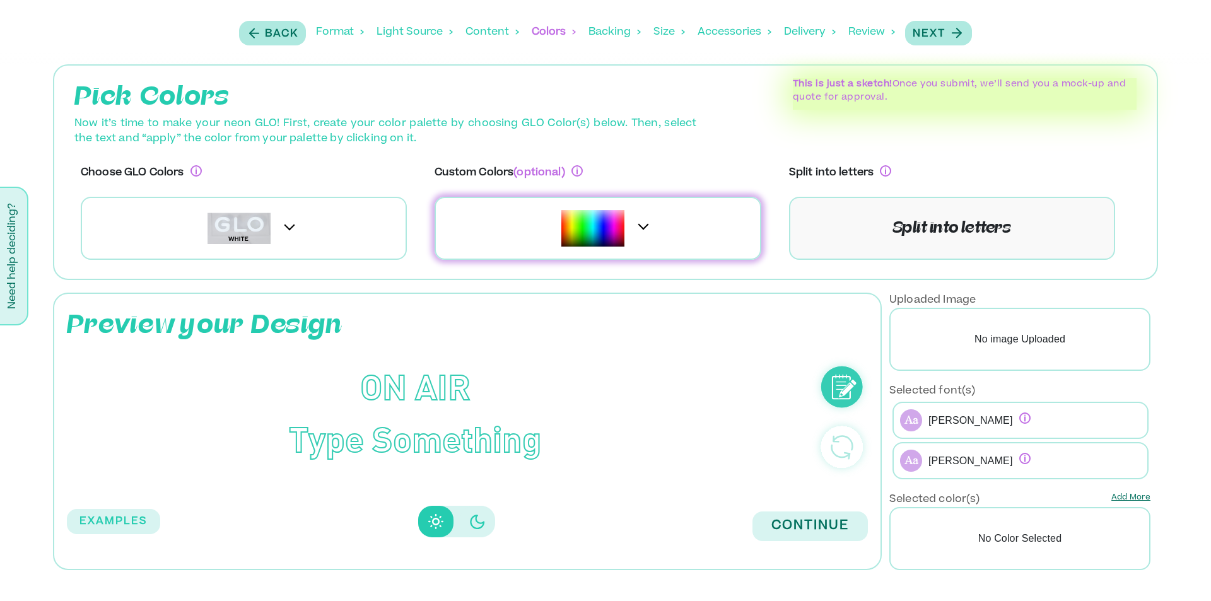
click at [646, 223] on span at bounding box center [642, 224] width 11 height 11
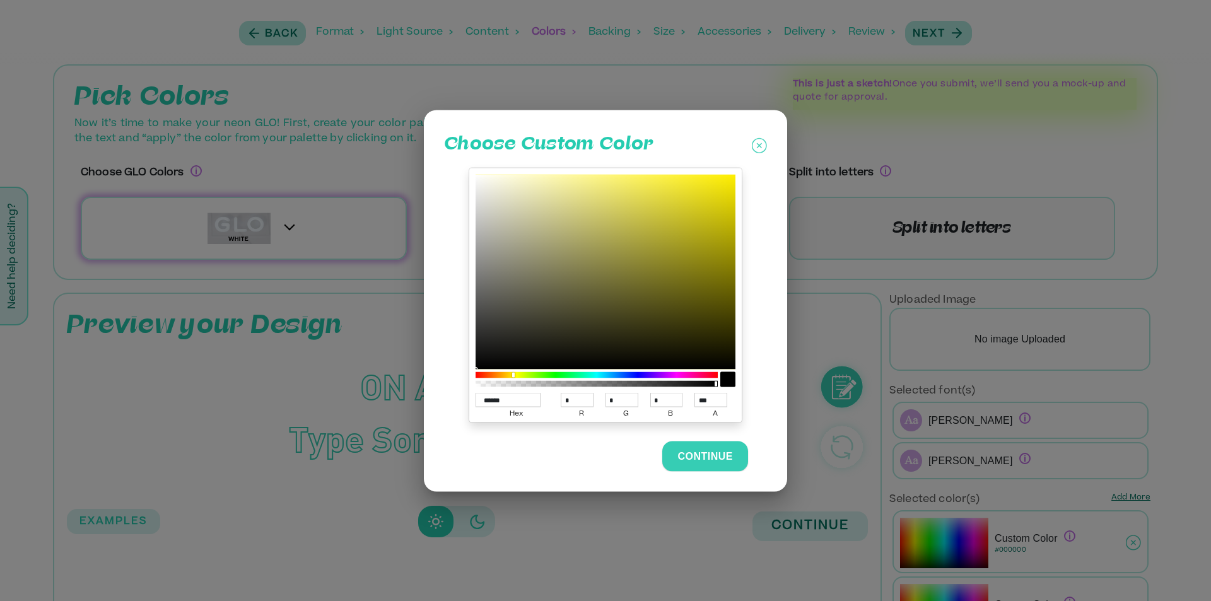
drag, startPoint x: 477, startPoint y: 377, endPoint x: 513, endPoint y: 381, distance: 36.8
click at [513, 381] on div at bounding box center [596, 379] width 242 height 20
click at [715, 181] on div at bounding box center [605, 271] width 260 height 195
click at [706, 188] on div at bounding box center [605, 271] width 260 height 195
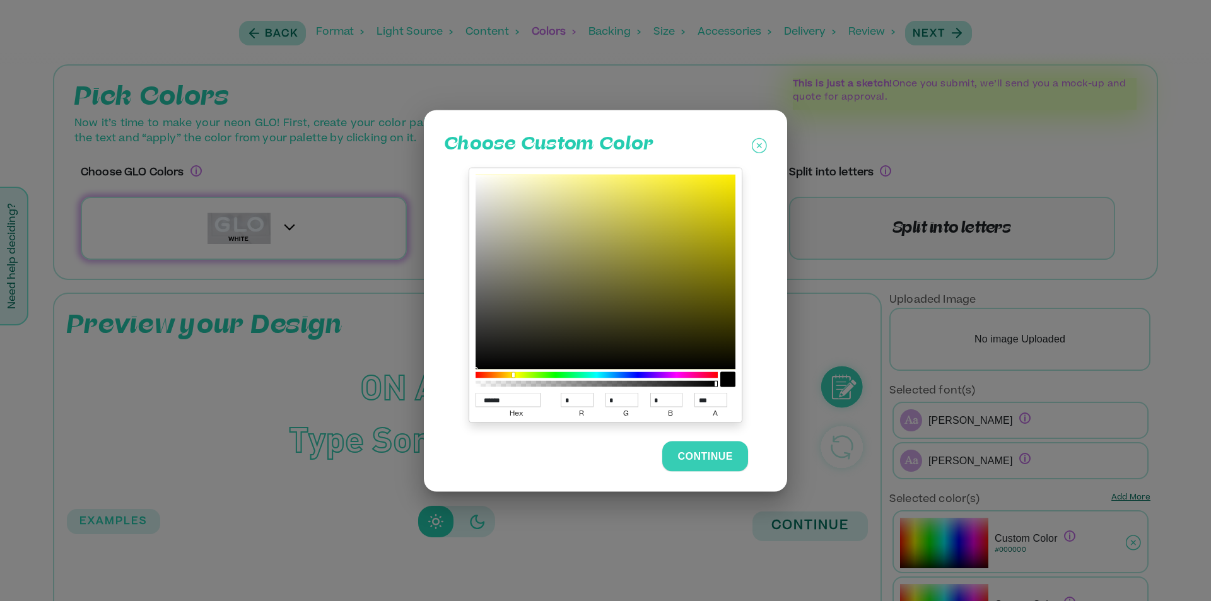
click at [706, 188] on div at bounding box center [605, 271] width 260 height 195
click at [760, 146] on icon at bounding box center [759, 145] width 5 height 5
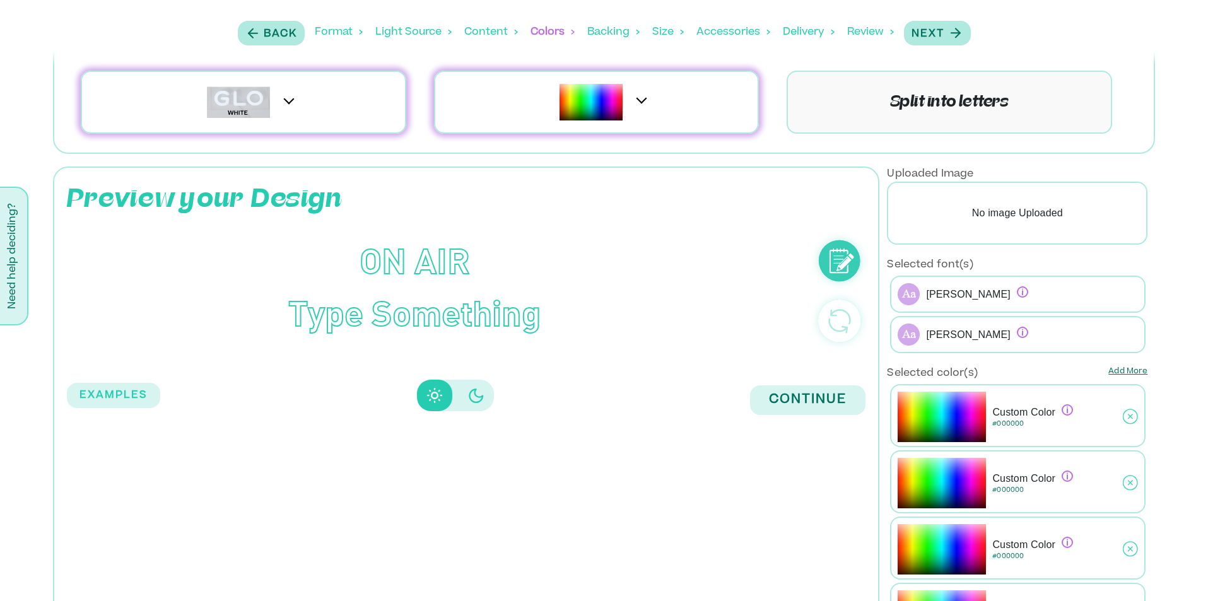
scroll to position [267, 0]
